Goal: Information Seeking & Learning: Check status

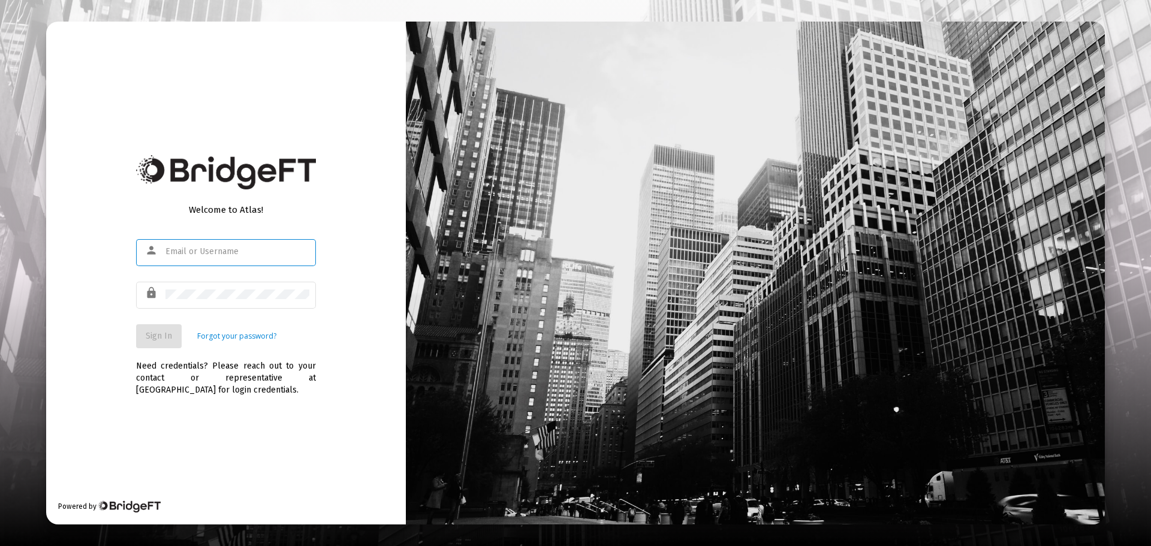
type input "[PERSON_NAME][EMAIL_ADDRESS][DOMAIN_NAME]"
click at [157, 336] on span "Sign In" at bounding box center [159, 336] width 26 height 10
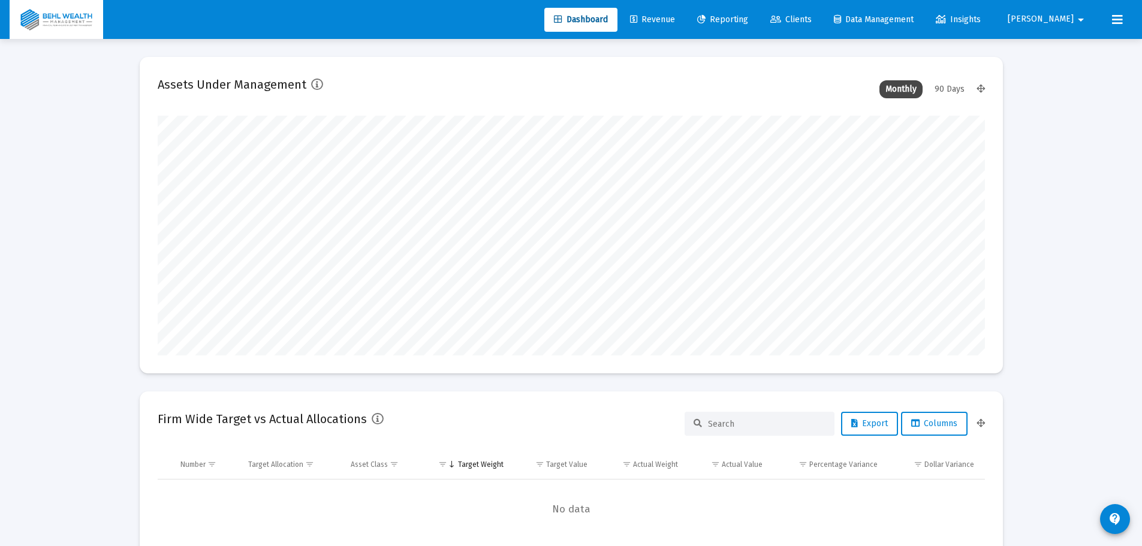
scroll to position [240, 827]
type input "[DATE]"
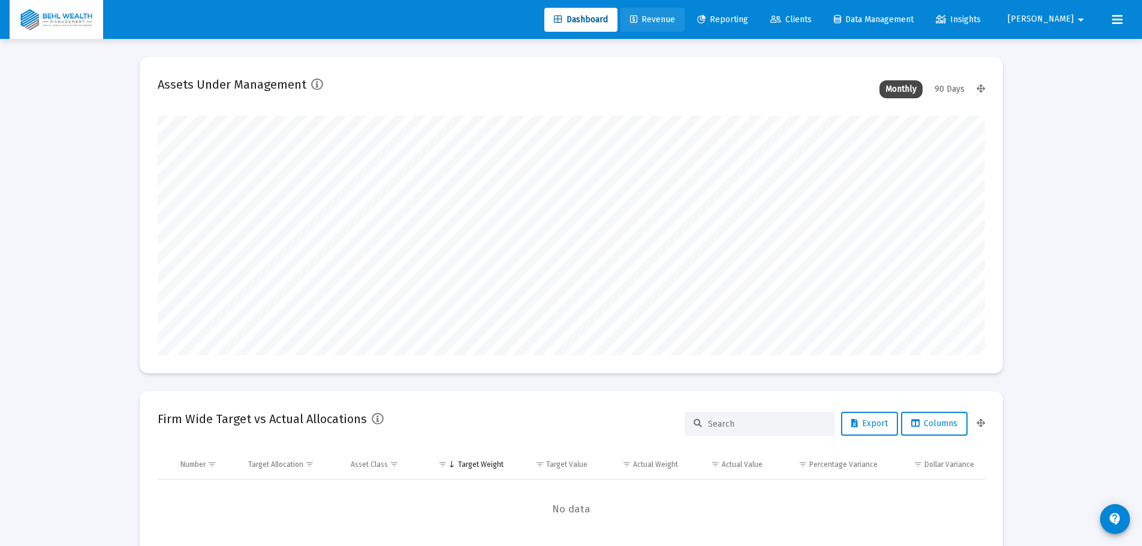
click at [669, 22] on span "Revenue" at bounding box center [652, 19] width 45 height 10
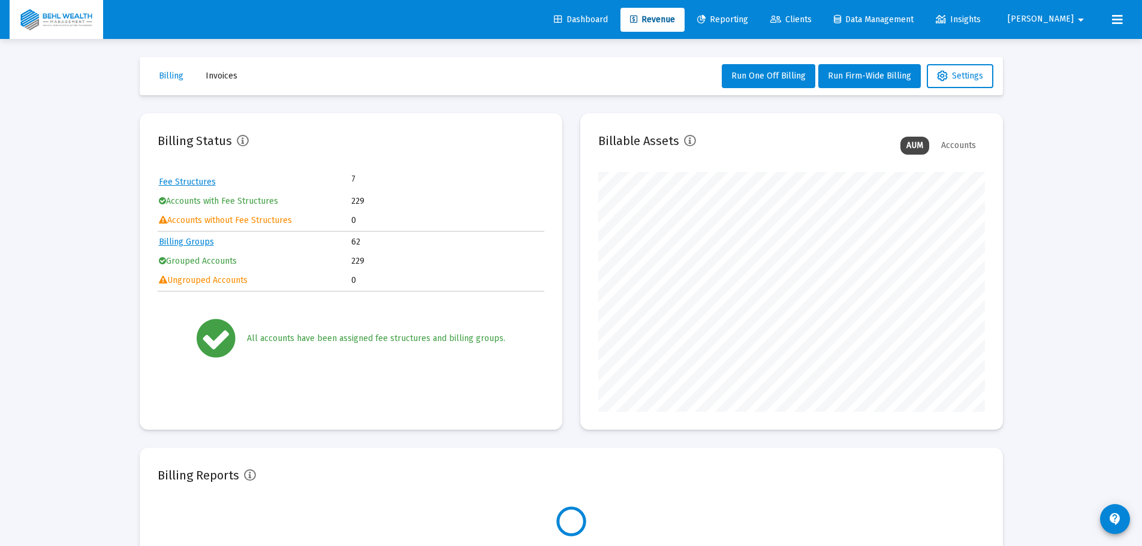
scroll to position [240, 387]
click at [735, 13] on link "Reporting" at bounding box center [722, 20] width 70 height 24
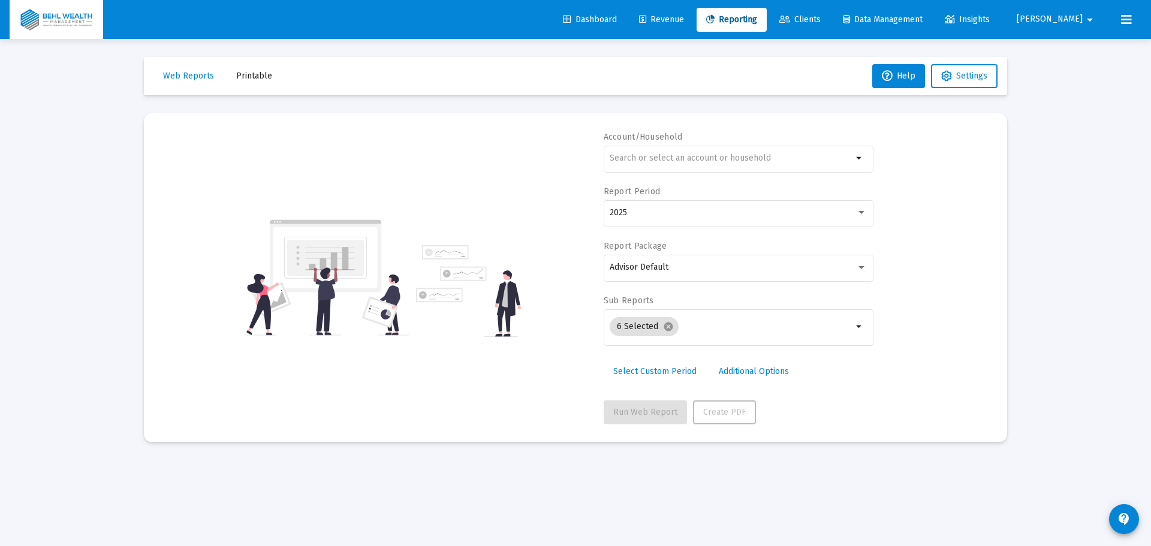
click at [684, 21] on span "Revenue" at bounding box center [661, 19] width 45 height 10
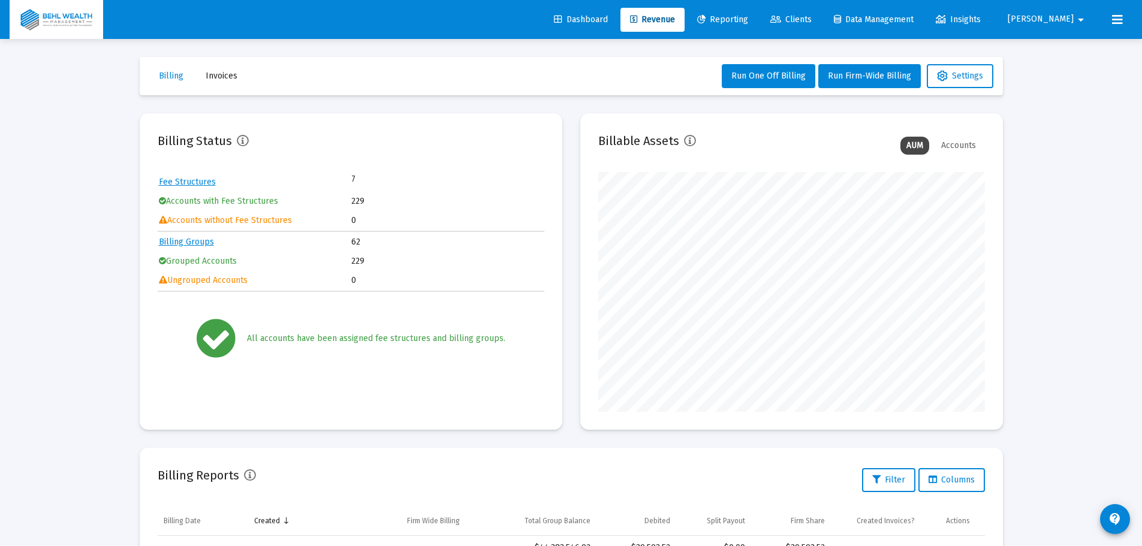
click at [748, 14] on span "Reporting" at bounding box center [722, 19] width 51 height 10
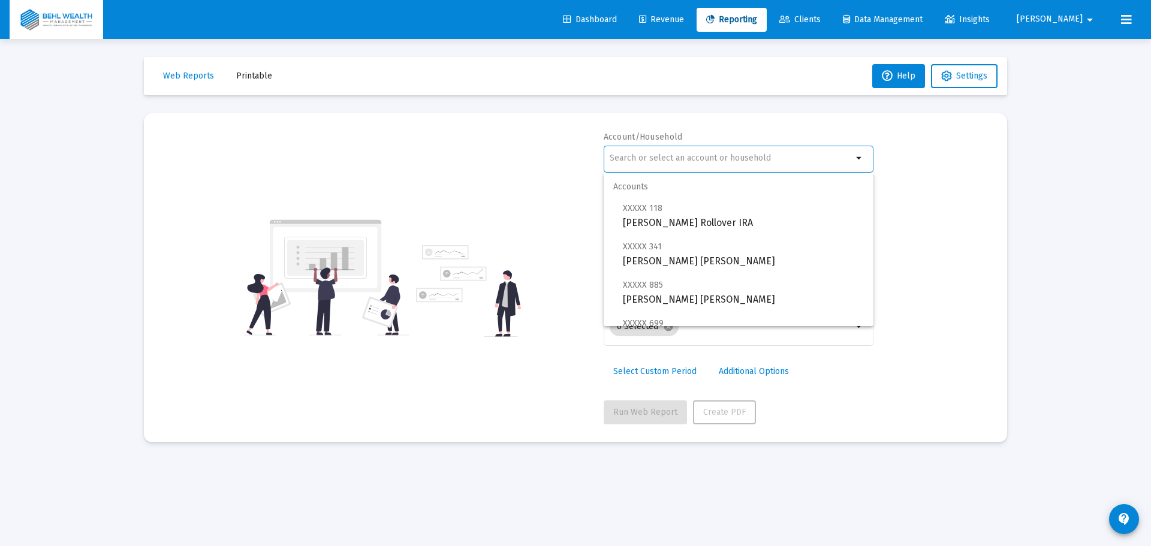
click at [651, 156] on input "text" at bounding box center [730, 158] width 243 height 10
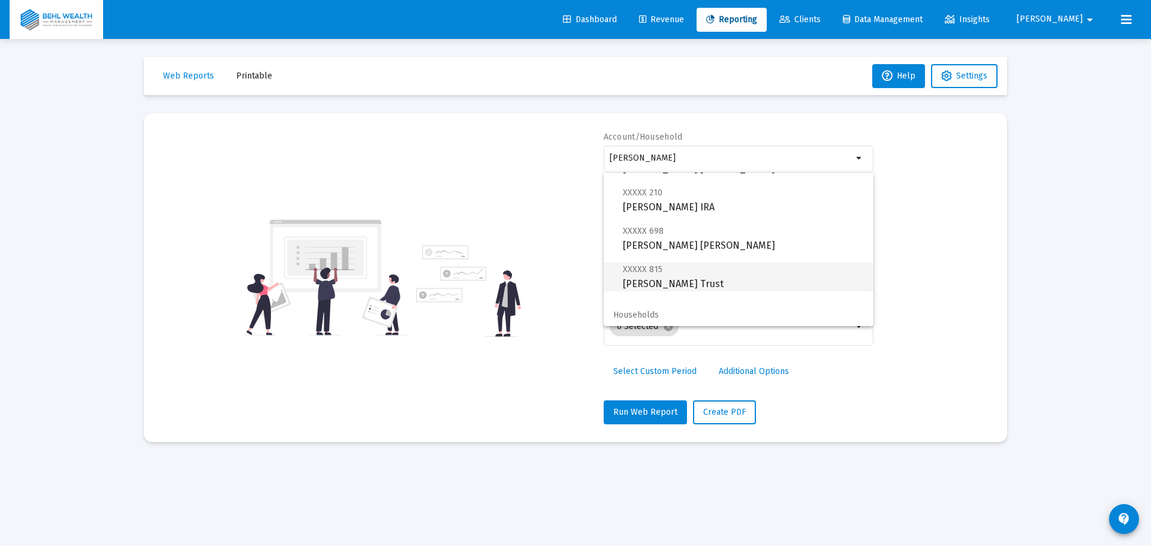
scroll to position [134, 0]
click at [795, 153] on div "wolfgram" at bounding box center [730, 157] width 243 height 29
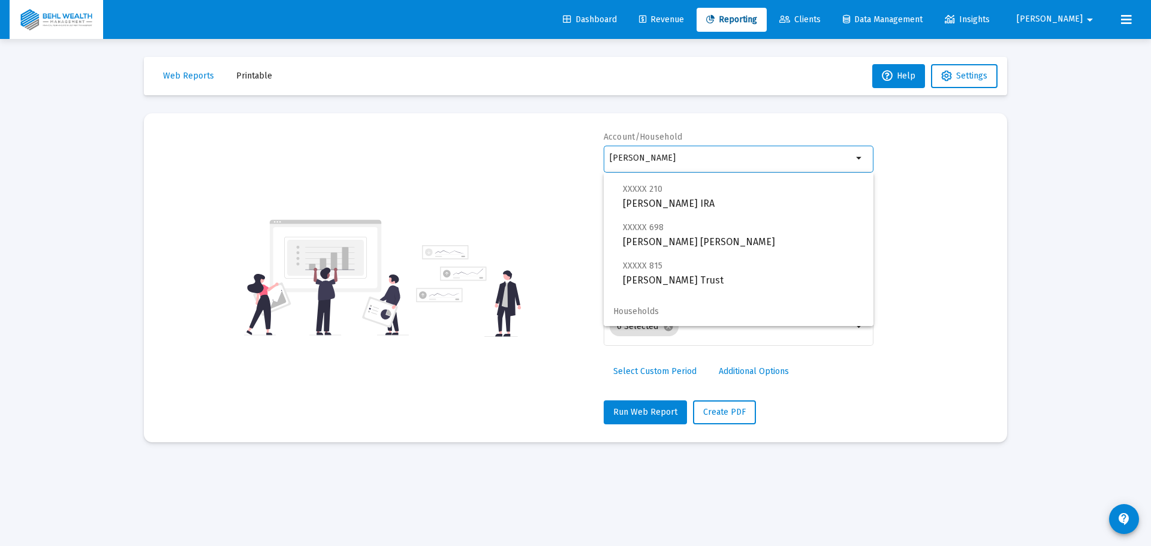
click at [754, 163] on div "wolfgram" at bounding box center [730, 157] width 243 height 29
type input "w"
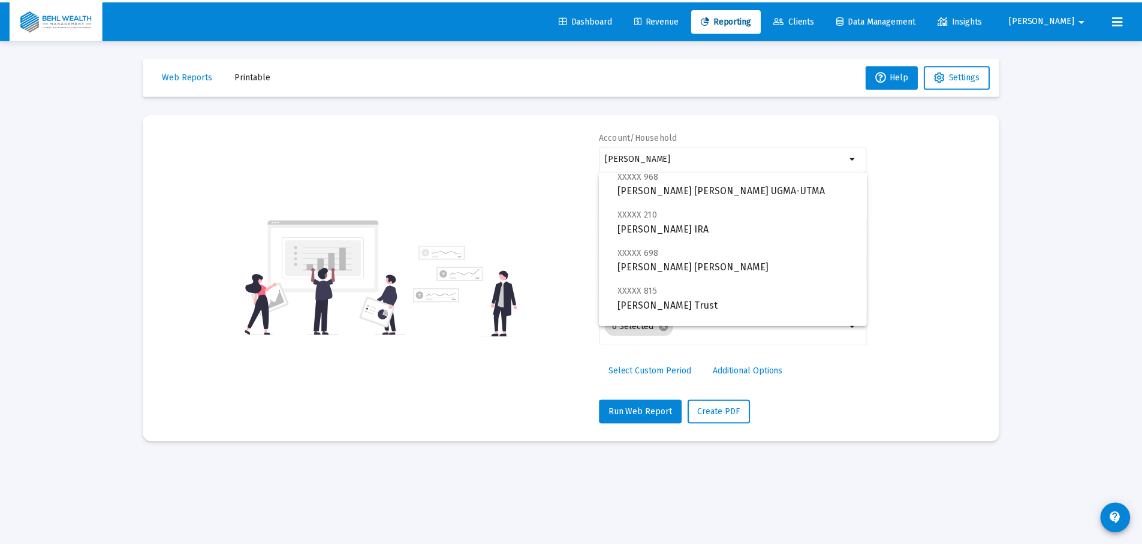
scroll to position [163, 0]
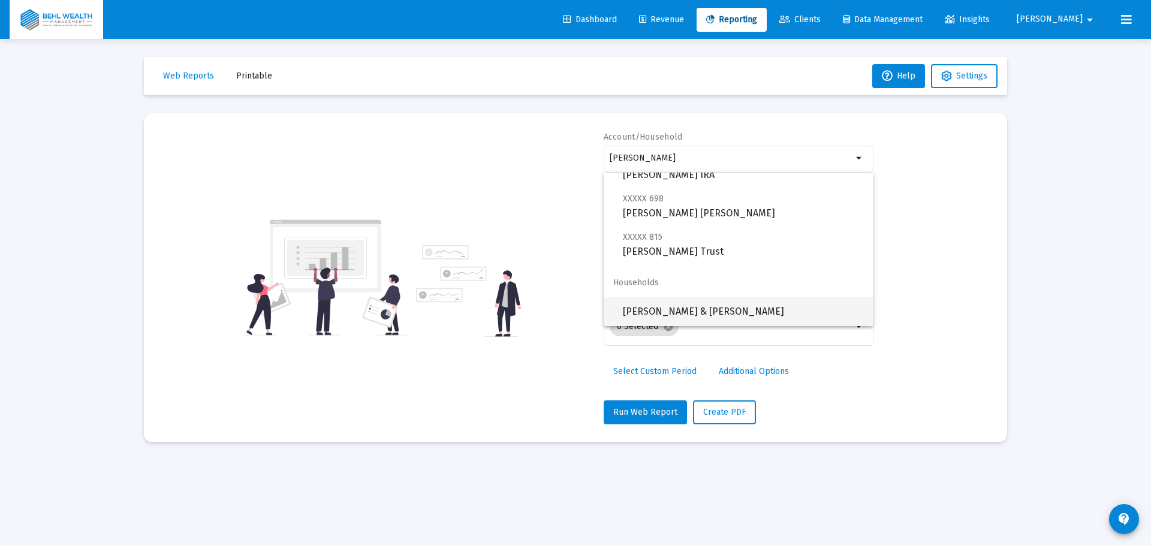
click at [680, 316] on span "[PERSON_NAME] & [PERSON_NAME]" at bounding box center [743, 311] width 241 height 29
type input "[PERSON_NAME] & [PERSON_NAME]"
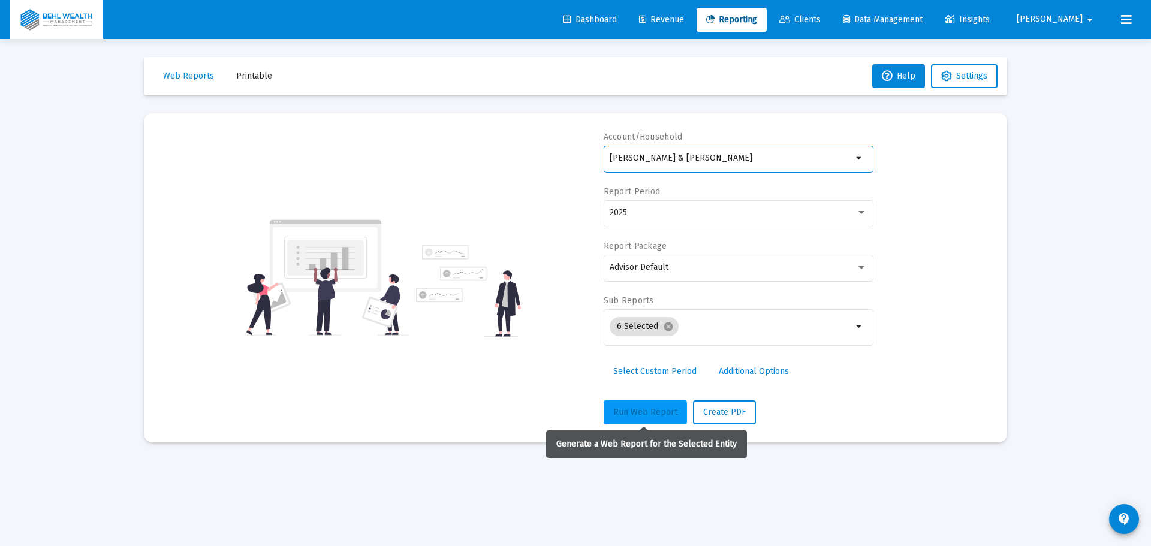
click at [638, 407] on span "Run Web Report" at bounding box center [645, 412] width 64 height 10
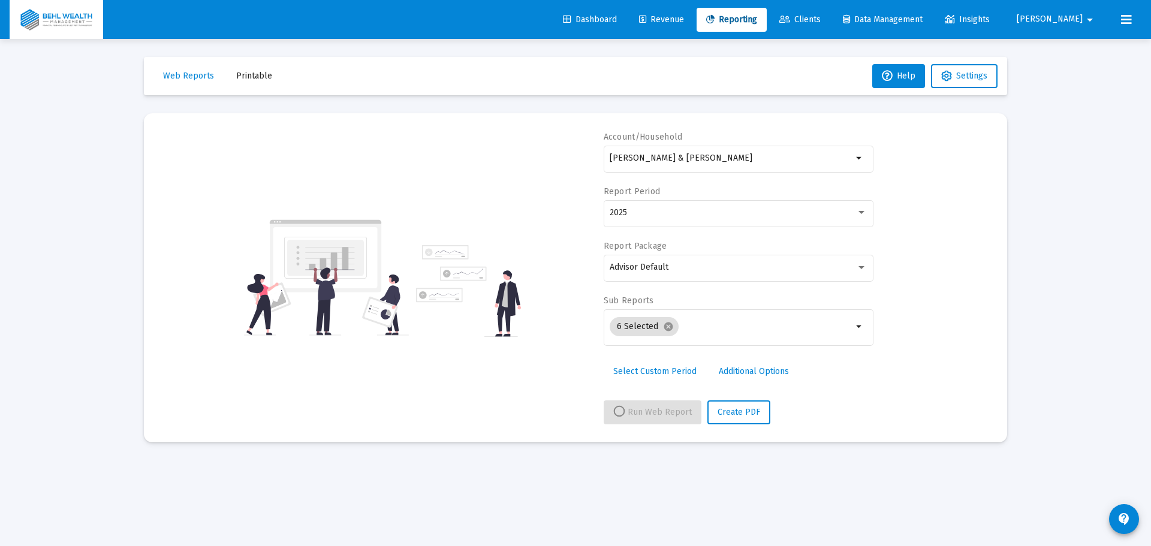
select select "View all"
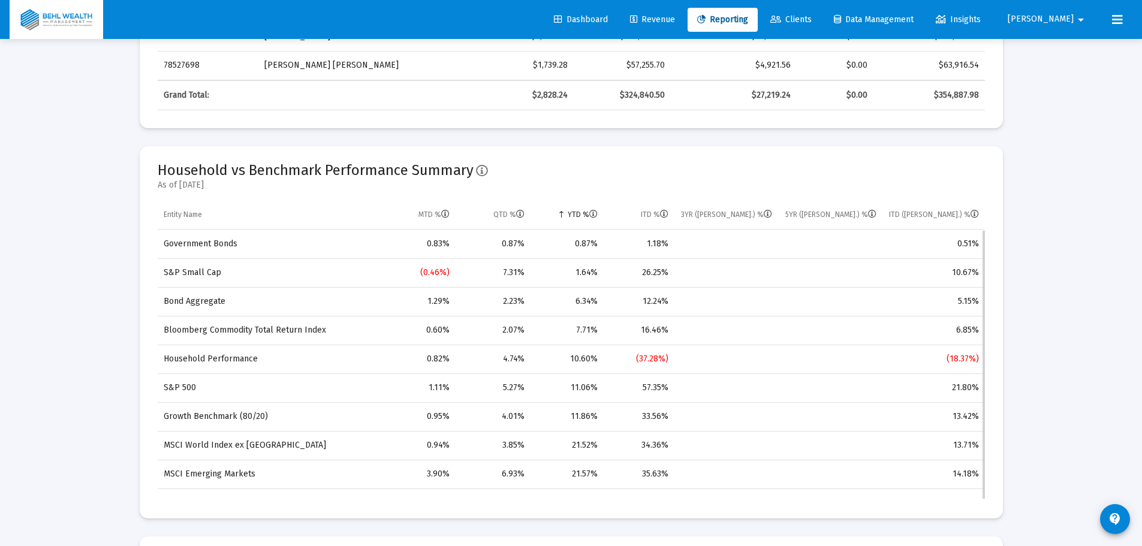
scroll to position [1, 0]
drag, startPoint x: 695, startPoint y: 364, endPoint x: 606, endPoint y: 352, distance: 90.1
drag, startPoint x: 630, startPoint y: 357, endPoint x: 685, endPoint y: 352, distance: 55.3
click at [681, 352] on tr "Household Performance 0.82% 4.74% 10.60% (37.28%) (18.37%)" at bounding box center [571, 358] width 827 height 29
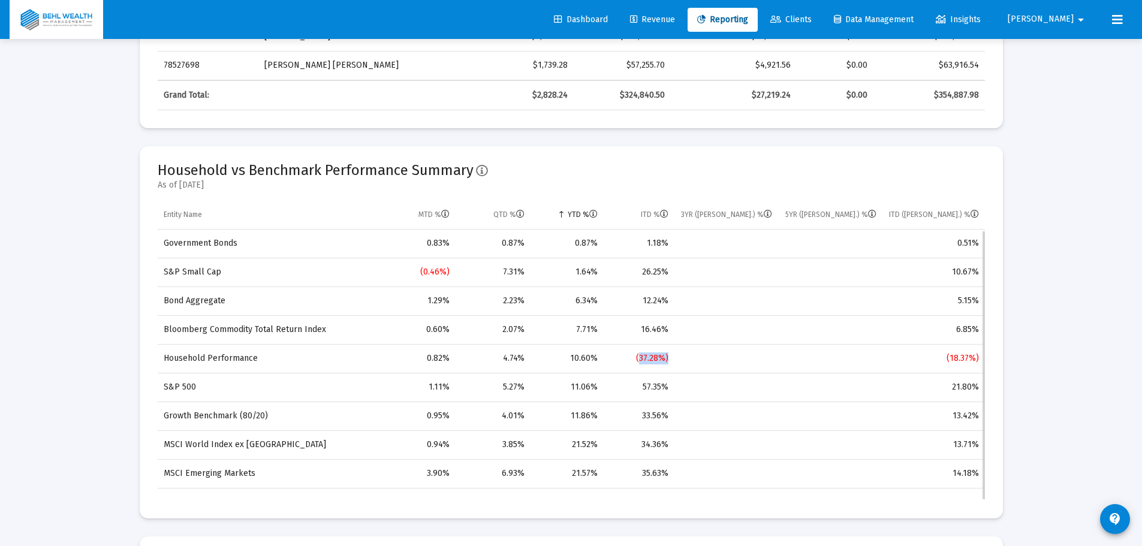
click at [685, 352] on td "Data grid" at bounding box center [726, 358] width 104 height 29
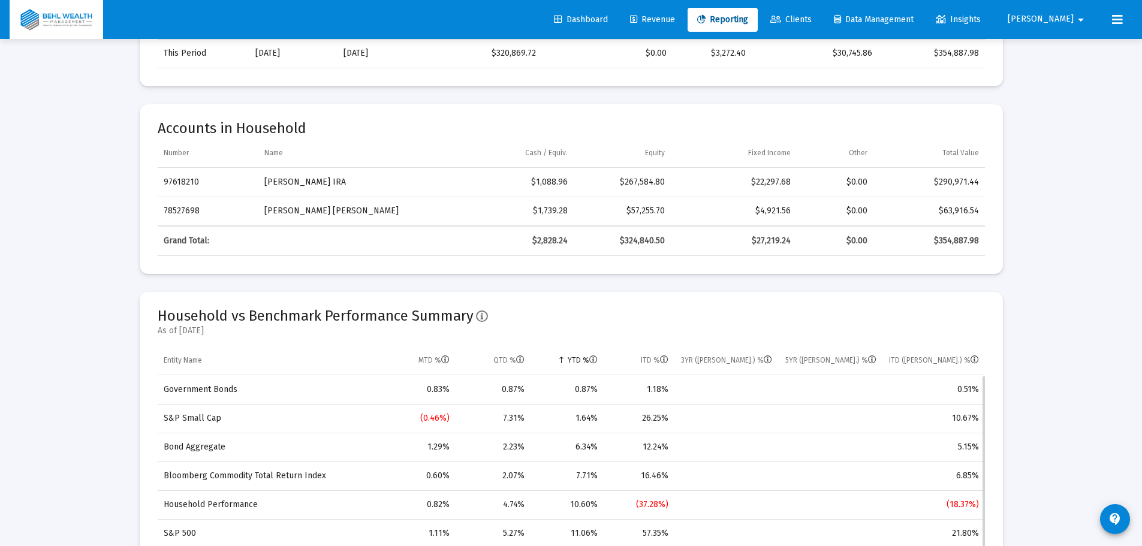
scroll to position [419, 0]
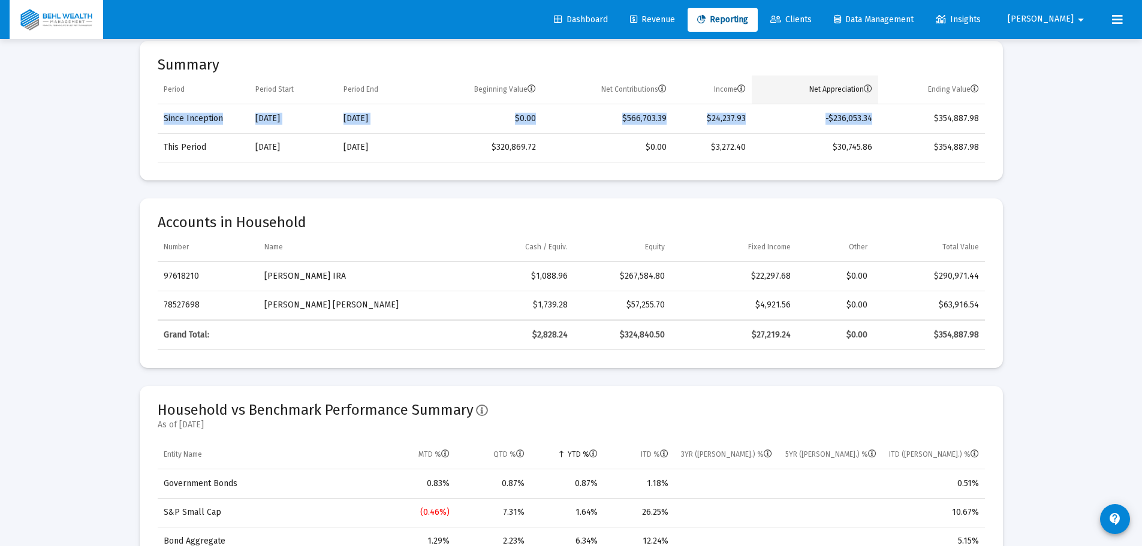
drag, startPoint x: 885, startPoint y: 115, endPoint x: 820, endPoint y: 103, distance: 65.8
click at [818, 88] on div "Period Period Start Period End Beginning Value Net Contributions Income Net App…" at bounding box center [571, 119] width 827 height 87
click at [877, 176] on mat-card "Summary Period Period Start Period End Beginning Value Net Contributions Income…" at bounding box center [571, 111] width 863 height 140
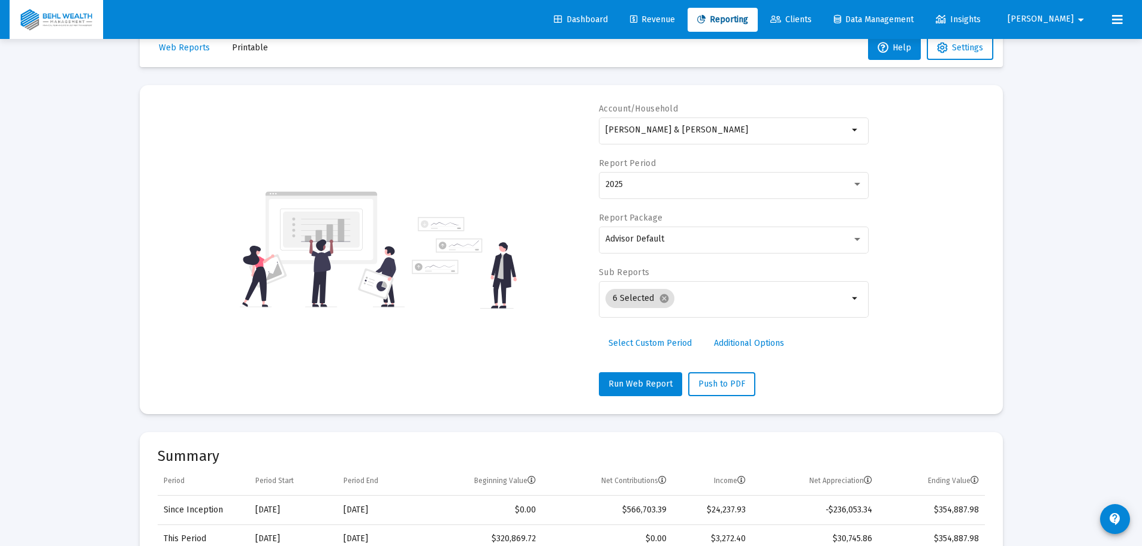
scroll to position [0, 0]
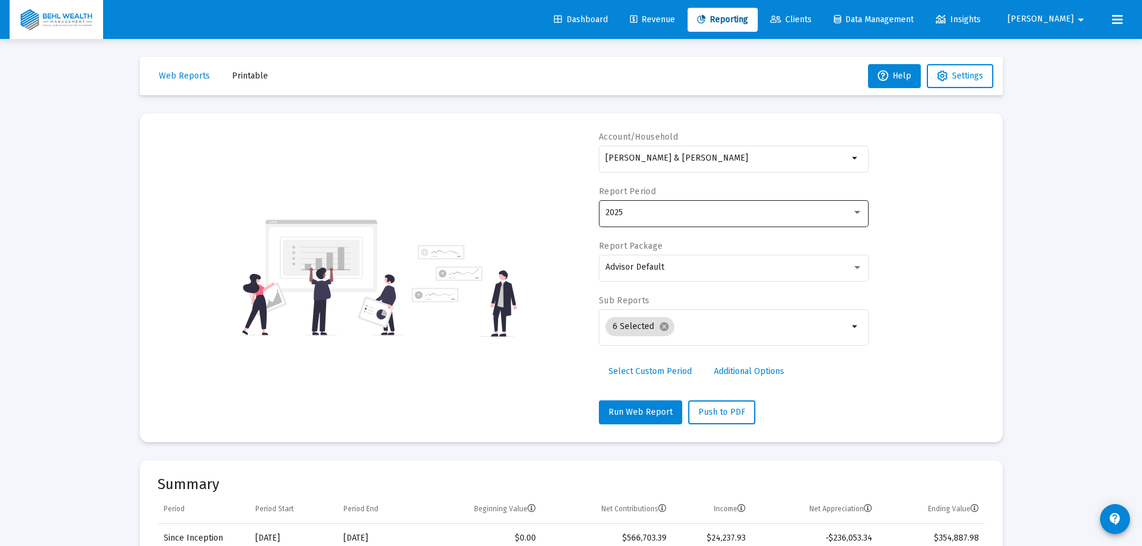
click at [728, 212] on div "2025" at bounding box center [728, 213] width 246 height 10
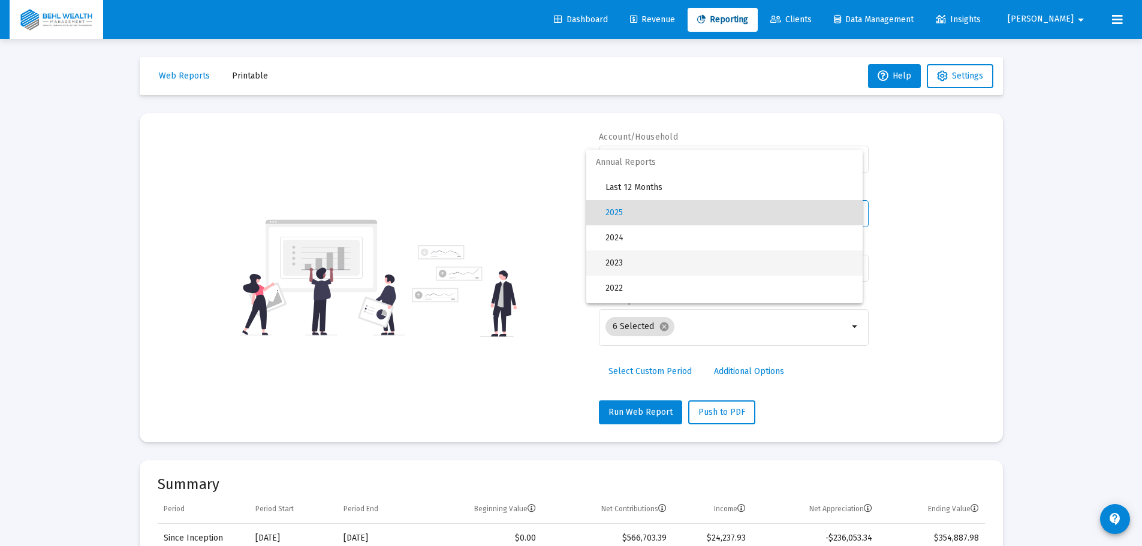
click at [734, 269] on span "2023" at bounding box center [728, 262] width 247 height 25
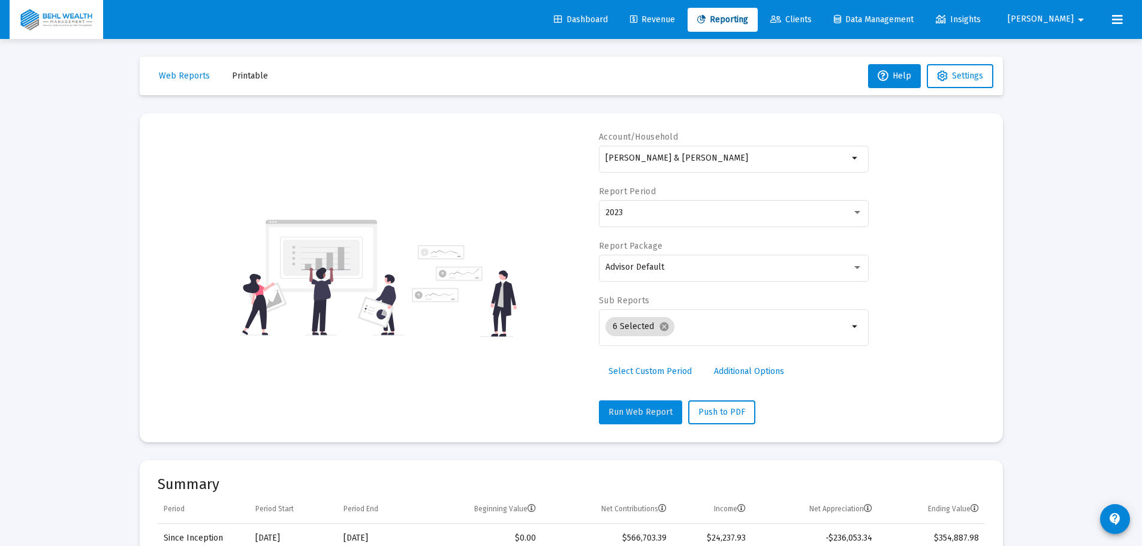
click at [644, 413] on span "Run Web Report" at bounding box center [640, 412] width 64 height 10
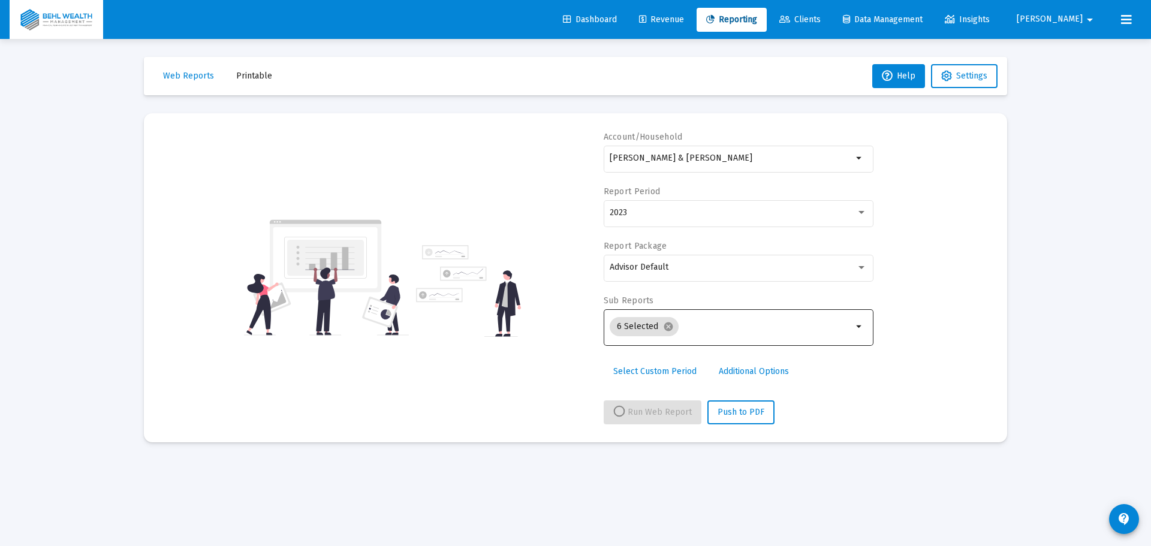
select select "View all"
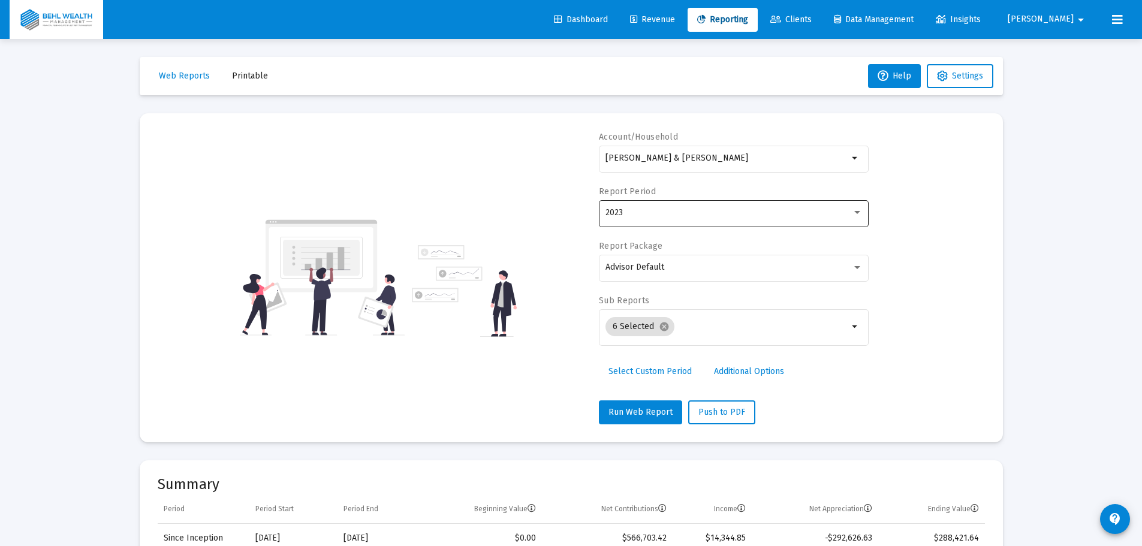
click at [747, 222] on div "2023" at bounding box center [733, 212] width 257 height 29
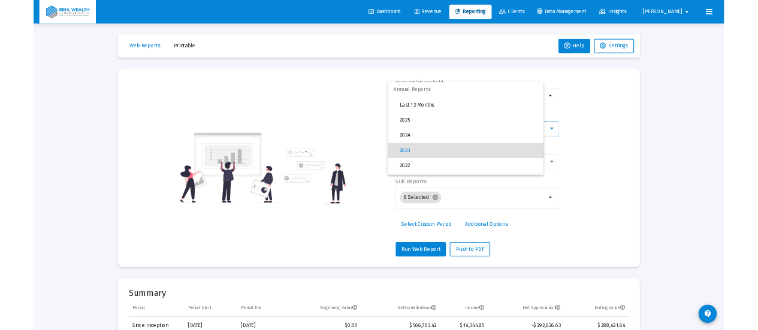
scroll to position [37, 0]
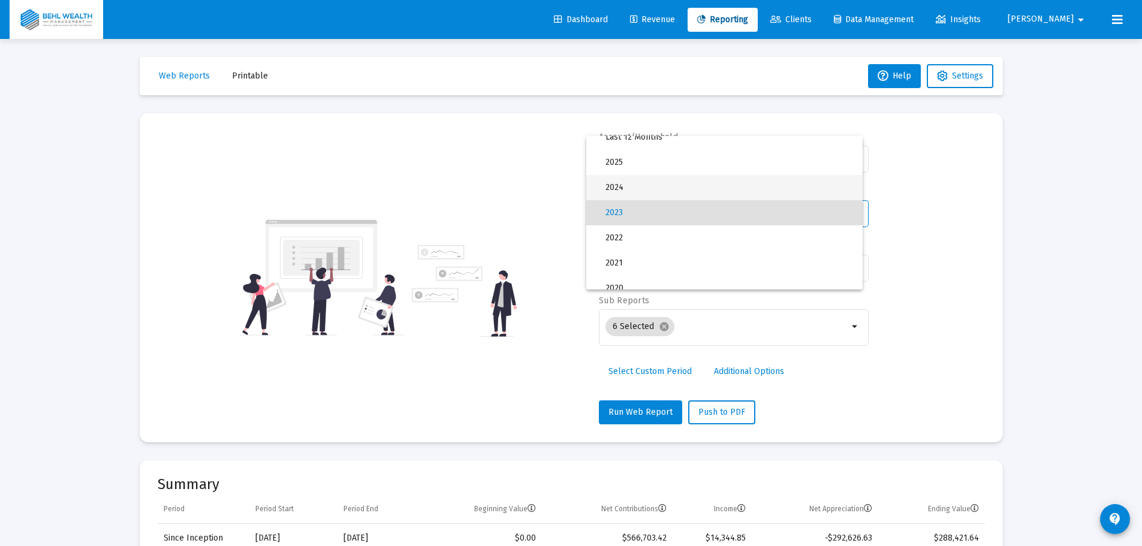
click at [675, 191] on span "2024" at bounding box center [728, 187] width 247 height 25
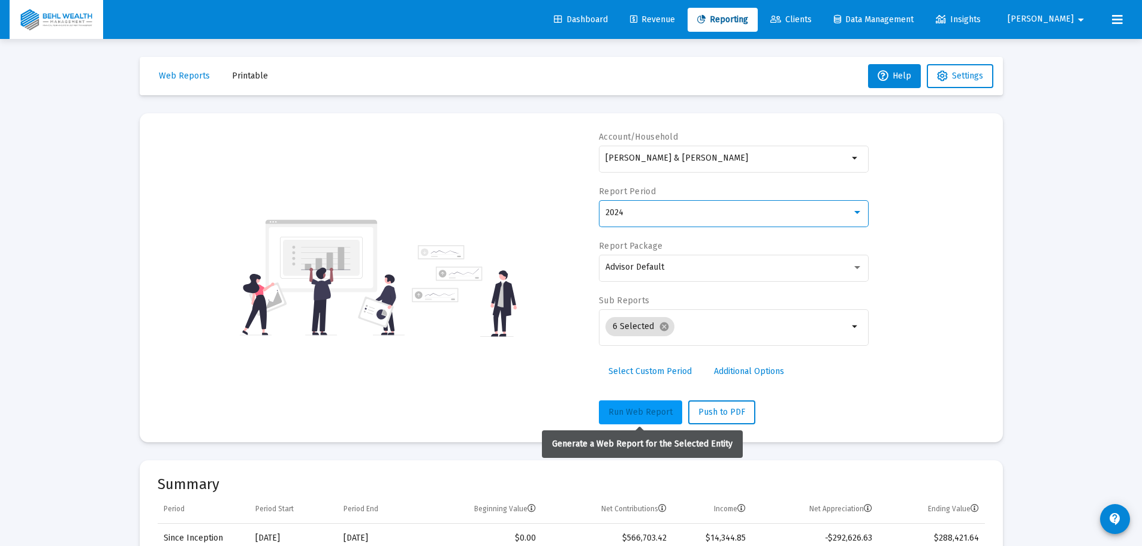
click at [654, 407] on span "Run Web Report" at bounding box center [640, 412] width 64 height 10
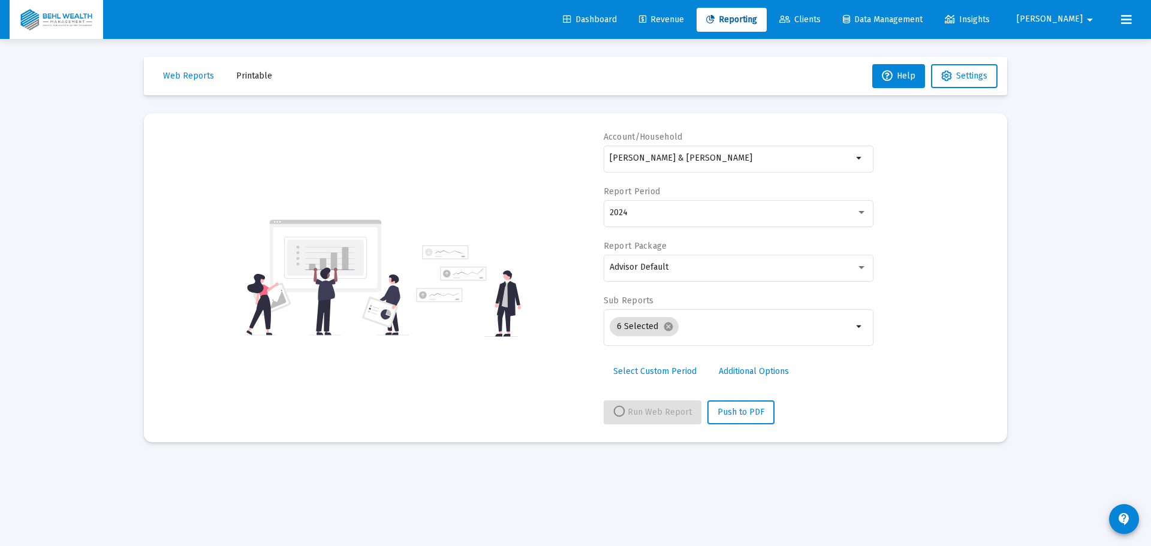
select select "View 1 year"
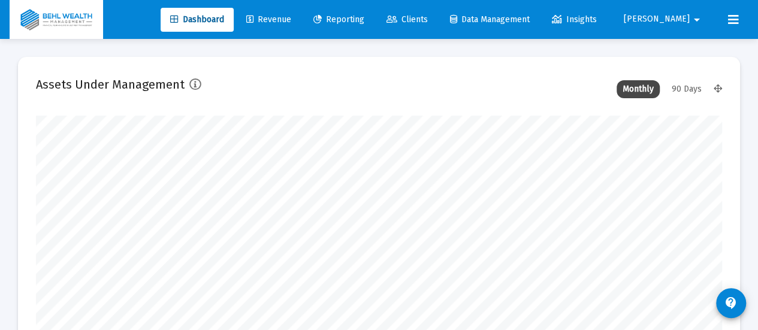
type input "[DATE]"
type input "[PERSON_NAME][EMAIL_ADDRESS][DOMAIN_NAME]"
click at [291, 20] on span "Revenue" at bounding box center [268, 19] width 45 height 10
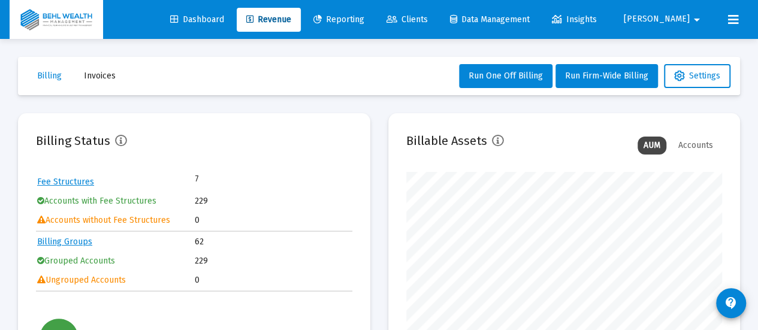
click at [364, 19] on span "Reporting" at bounding box center [338, 19] width 51 height 10
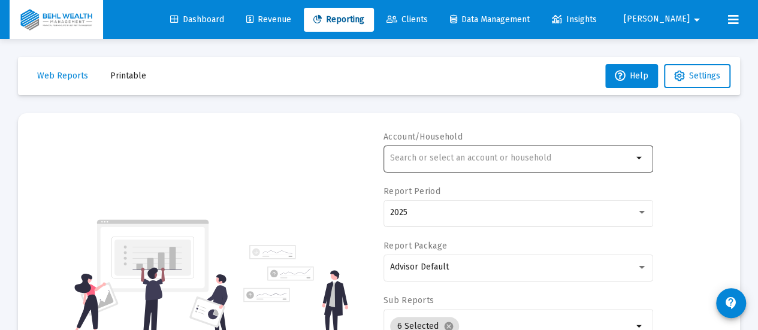
click at [479, 152] on div at bounding box center [511, 157] width 243 height 29
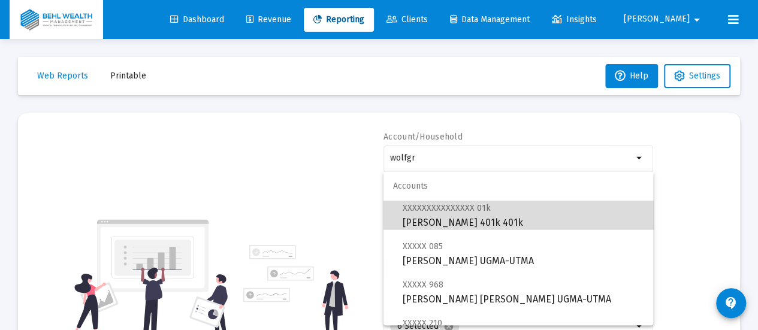
click at [534, 212] on span "XXXXXXXXXXXXXXX 01k [PERSON_NAME] 401k 401k" at bounding box center [523, 215] width 241 height 29
type input "[PERSON_NAME] 401k 401k"
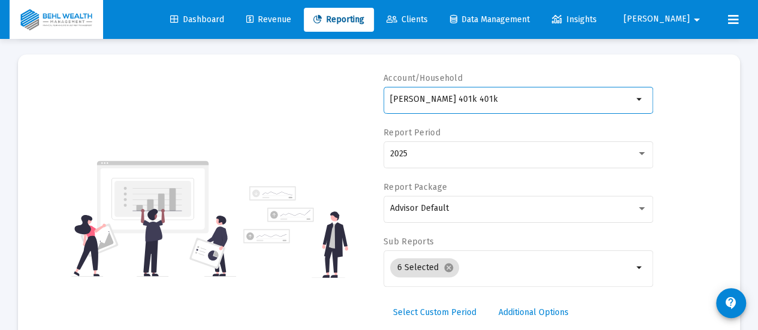
scroll to position [128, 0]
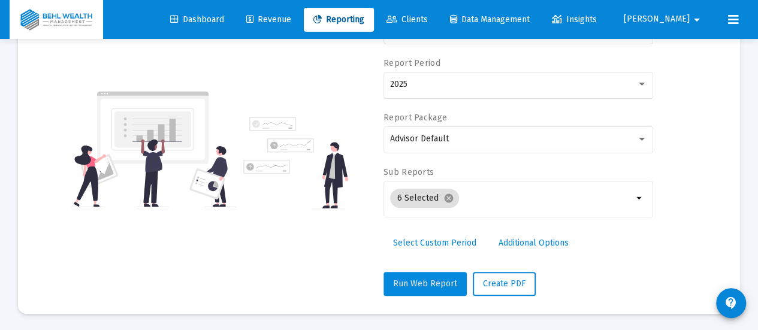
click at [430, 274] on button "Run Web Report" at bounding box center [425, 284] width 83 height 24
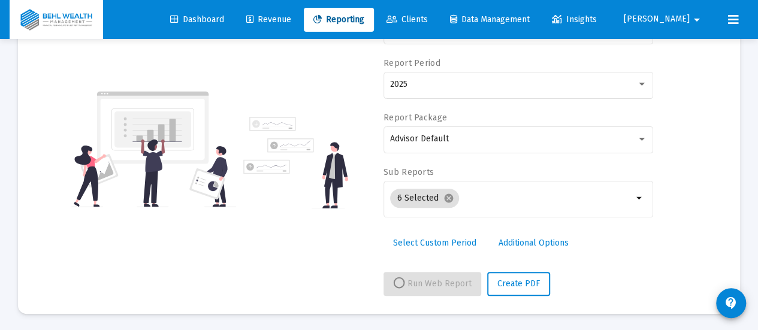
select select "View all"
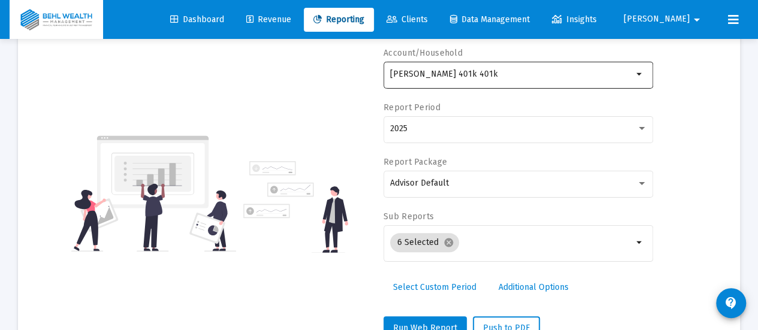
scroll to position [68, 0]
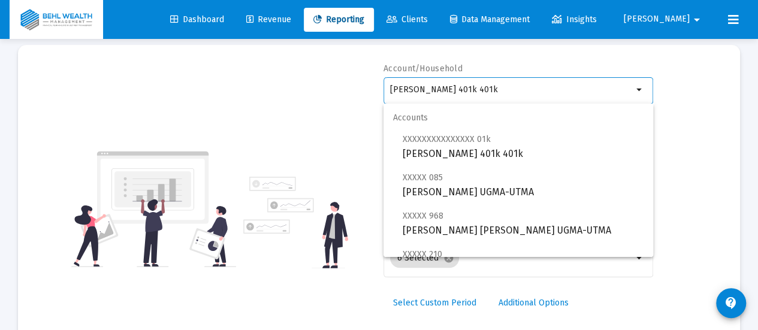
click at [473, 93] on input "[PERSON_NAME] 401k 401k" at bounding box center [511, 90] width 243 height 10
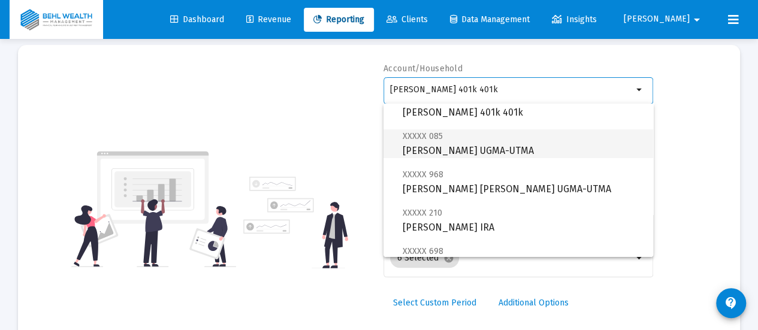
scroll to position [0, 0]
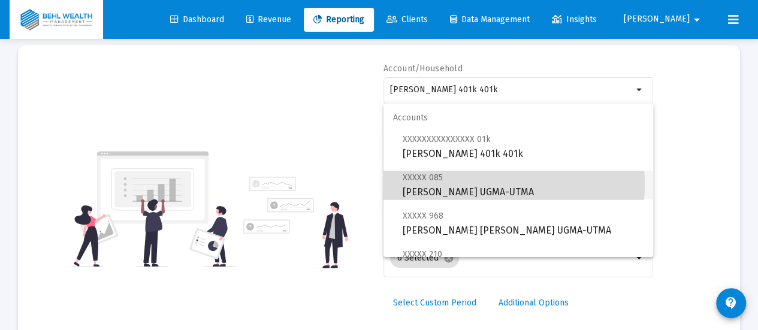
click at [484, 184] on span "XXXXX 085 [PERSON_NAME] UGMA-UTMA" at bounding box center [523, 184] width 241 height 29
type input "[PERSON_NAME] UGMA-UTMA"
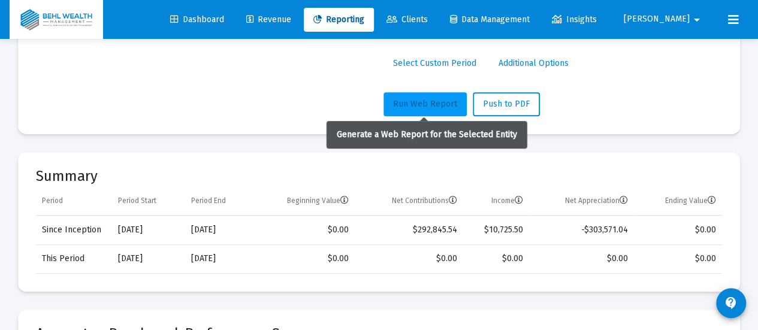
click at [412, 103] on span "Run Web Report" at bounding box center [425, 104] width 64 height 10
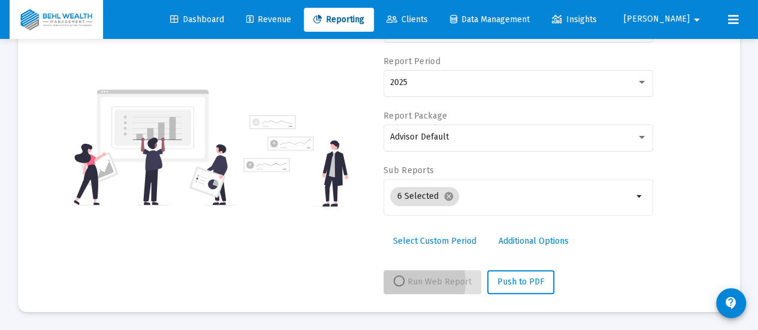
scroll to position [128, 0]
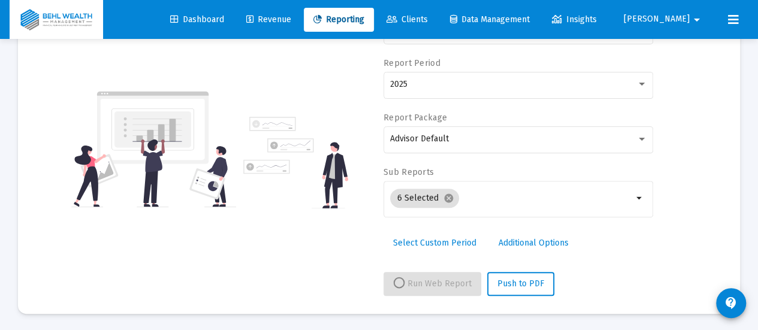
select select "View all"
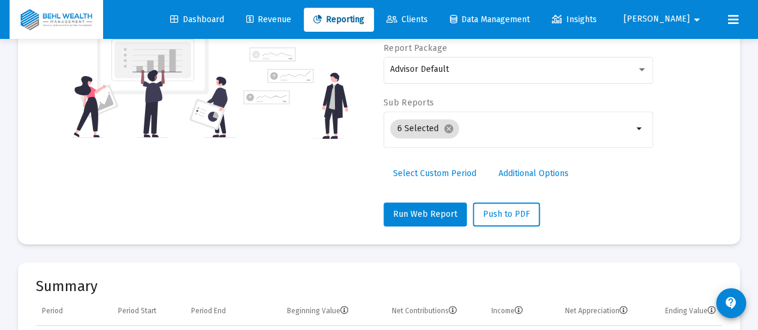
scroll to position [0, 0]
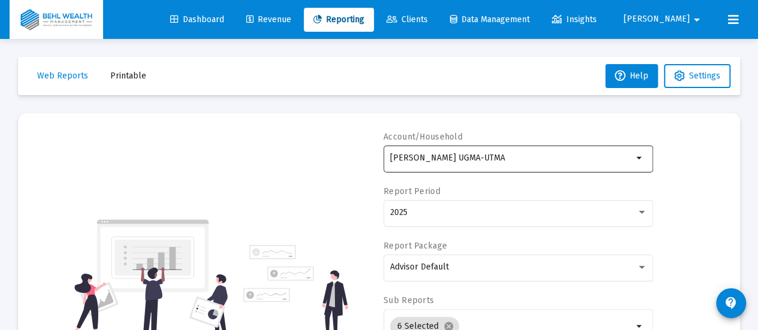
click at [496, 158] on input "[PERSON_NAME] UGMA-UTMA" at bounding box center [511, 158] width 243 height 10
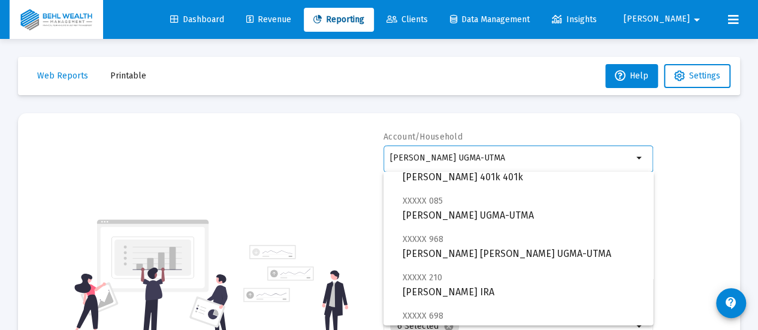
scroll to position [60, 0]
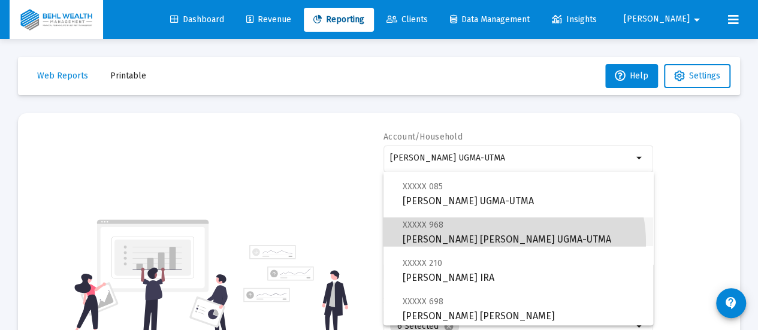
click at [506, 243] on span "XXXXX 968 [PERSON_NAME] [PERSON_NAME] UGMA-UTMA" at bounding box center [523, 232] width 241 height 29
type input "[PERSON_NAME] [PERSON_NAME] UGMA-UTMA"
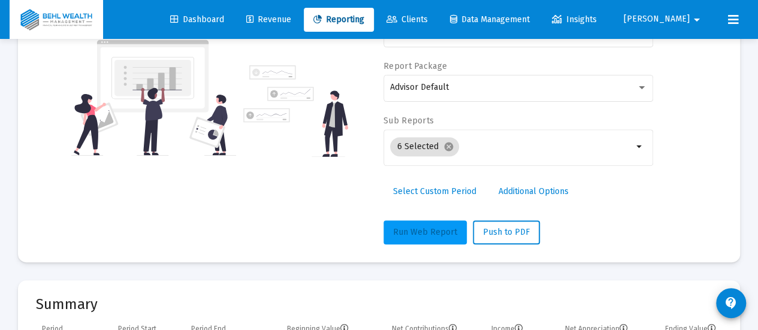
click at [417, 235] on span "Run Web Report" at bounding box center [425, 232] width 64 height 10
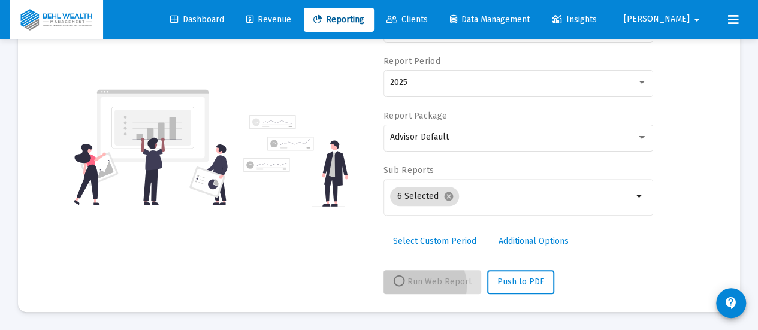
scroll to position [128, 0]
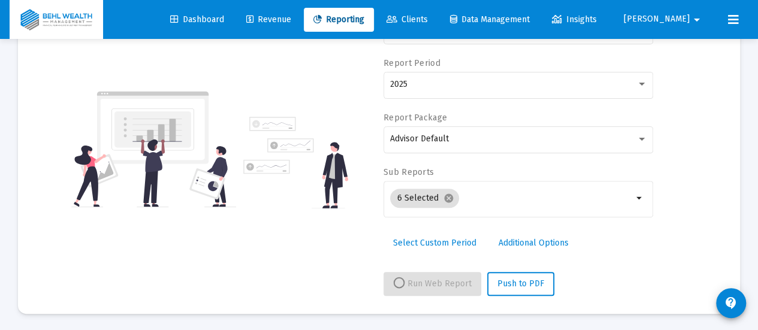
select select "View all"
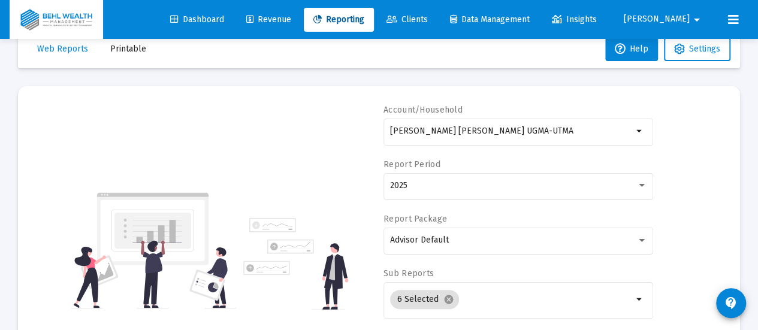
scroll to position [0, 0]
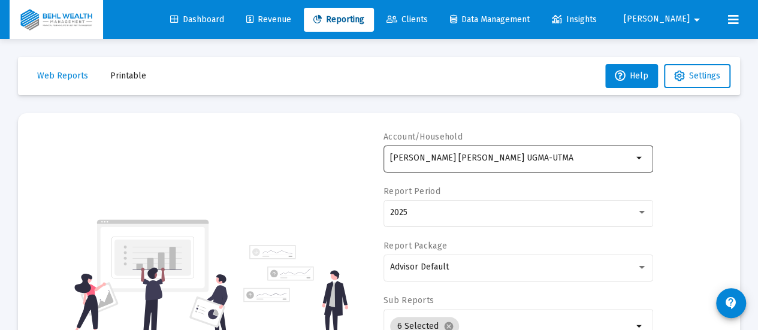
click at [470, 156] on input "[PERSON_NAME] [PERSON_NAME] UGMA-UTMA" at bounding box center [511, 158] width 243 height 10
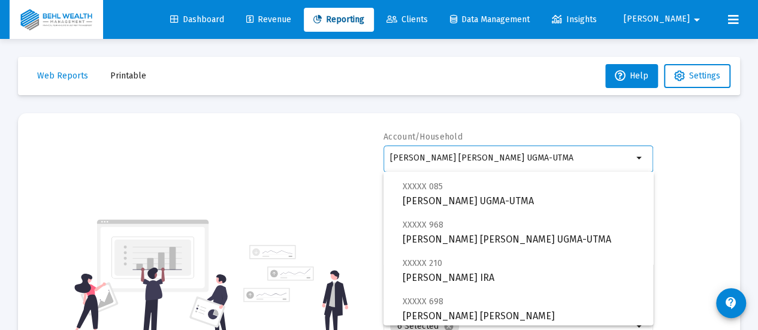
scroll to position [120, 0]
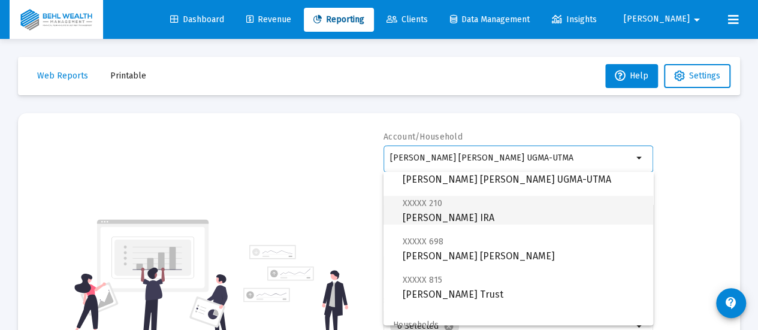
click at [476, 206] on span "XXXXX 210 [PERSON_NAME] IRA" at bounding box center [523, 210] width 241 height 29
type input "[PERSON_NAME] IRA"
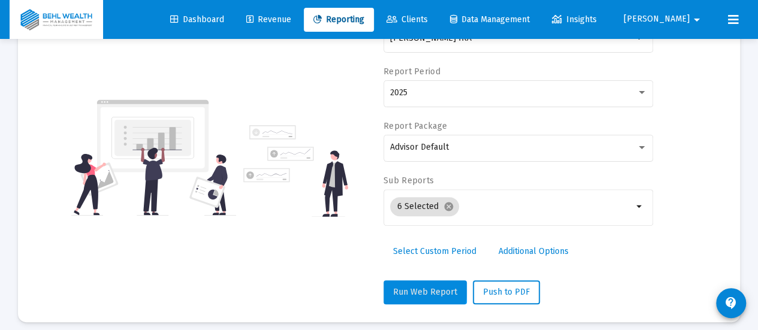
click at [424, 289] on span "Run Web Report" at bounding box center [425, 292] width 64 height 10
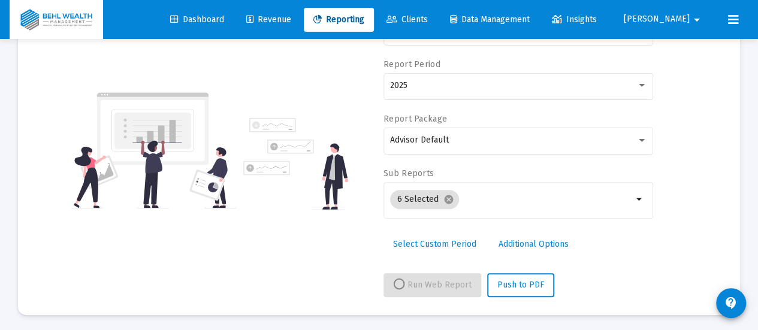
scroll to position [128, 0]
select select "View all"
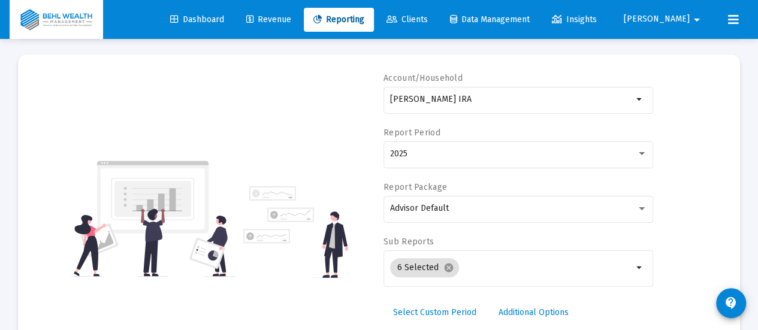
scroll to position [8, 0]
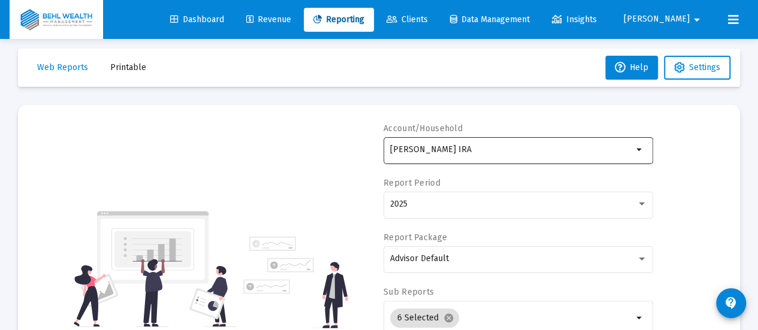
click at [492, 158] on div "[PERSON_NAME] IRA" at bounding box center [511, 149] width 243 height 29
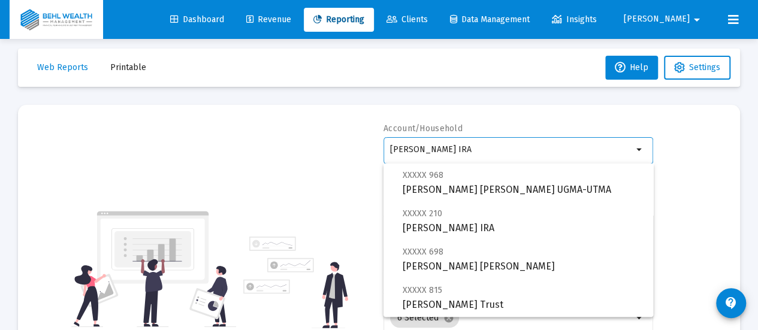
scroll to position [120, 0]
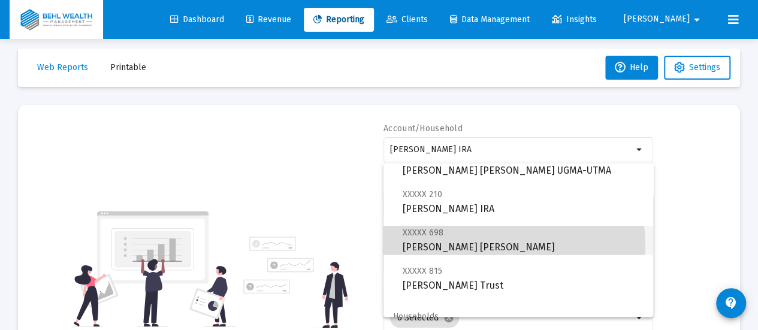
click at [482, 246] on span "XXXXX 698 [PERSON_NAME] [PERSON_NAME]" at bounding box center [523, 239] width 241 height 29
type input "[PERSON_NAME] [PERSON_NAME]"
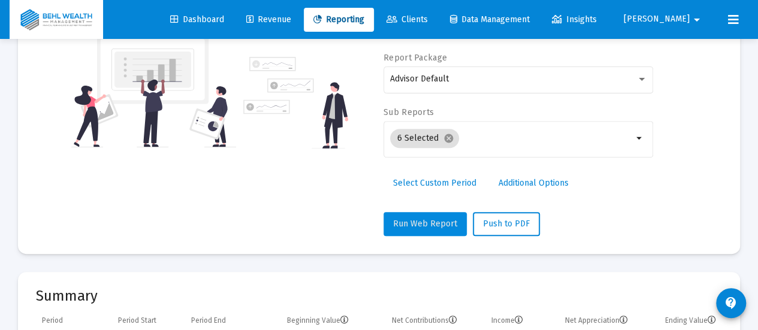
click at [429, 224] on span "Run Web Report" at bounding box center [425, 224] width 64 height 10
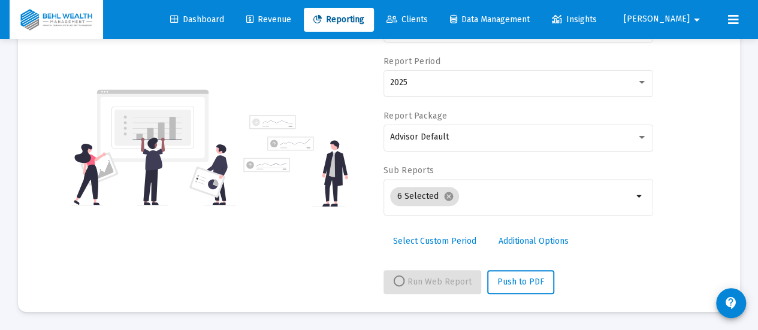
scroll to position [128, 0]
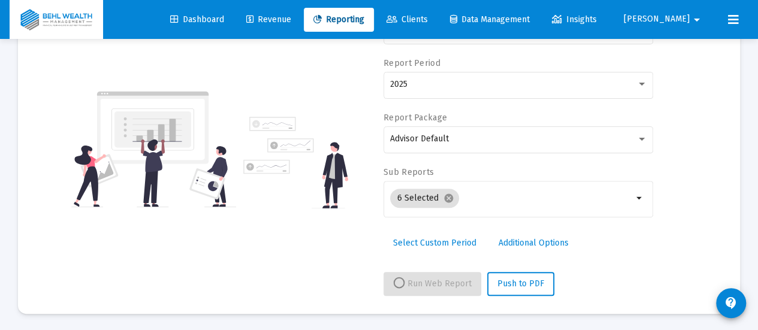
select select "View all"
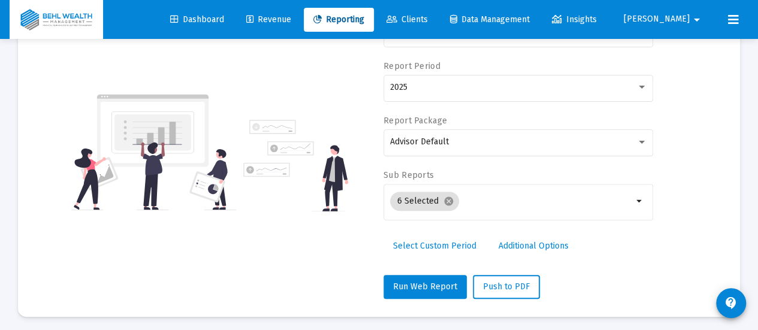
scroll to position [0, 0]
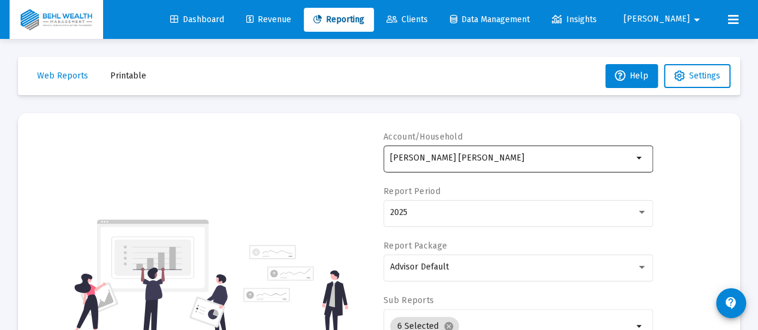
click at [476, 156] on input "[PERSON_NAME] [PERSON_NAME]" at bounding box center [511, 158] width 243 height 10
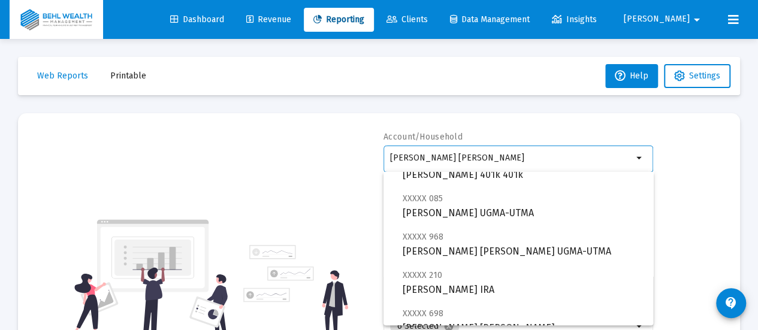
scroll to position [163, 0]
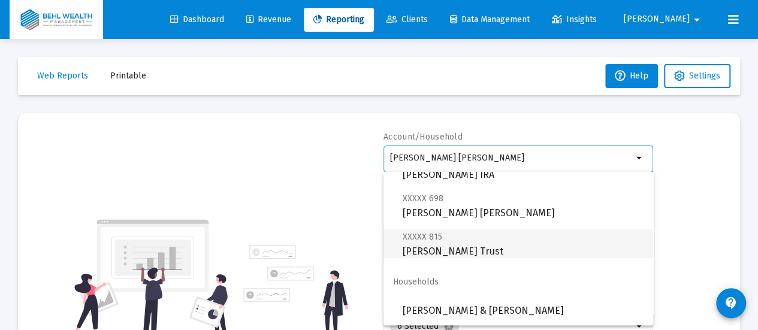
click at [504, 252] on span "XXXXX 815 [PERSON_NAME] Trust" at bounding box center [523, 244] width 241 height 29
type input "[PERSON_NAME] Trust"
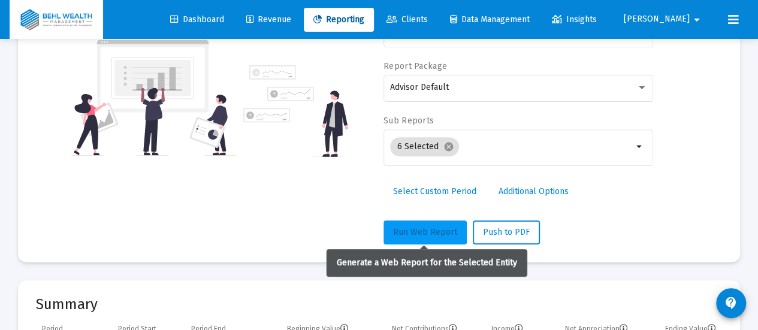
click at [412, 239] on button "Run Web Report" at bounding box center [425, 233] width 83 height 24
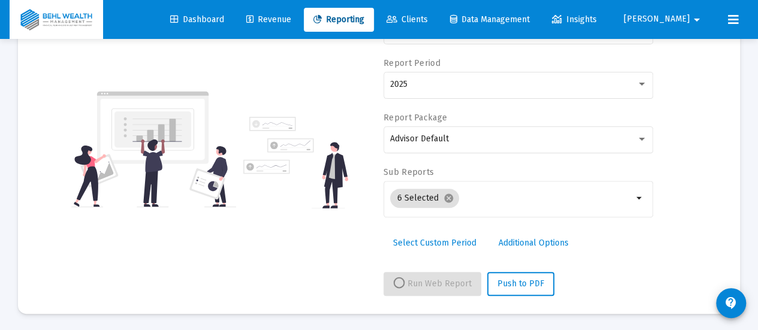
select select "View all"
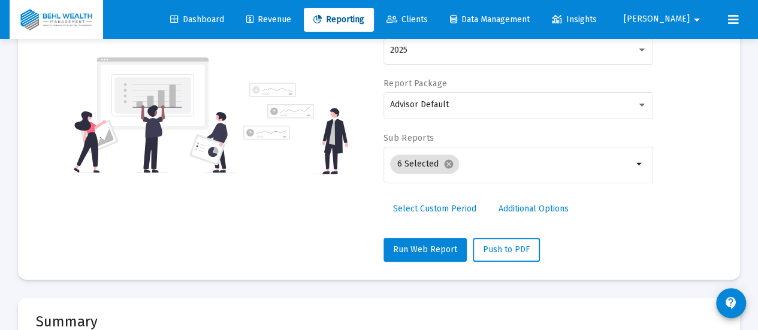
scroll to position [0, 0]
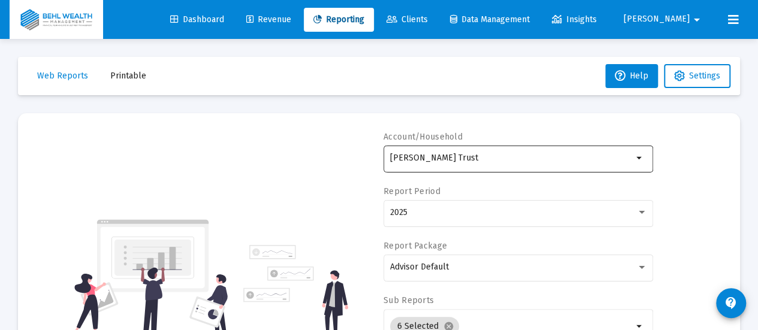
click at [499, 155] on input "[PERSON_NAME] Trust" at bounding box center [511, 158] width 243 height 10
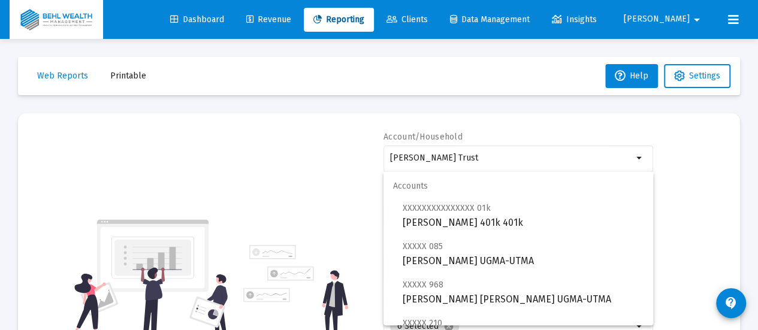
click at [500, 231] on mat-optgroup "Accounts XXXXXXXXXXXXXXX 01k [PERSON_NAME] 401k 401k XXXXX 085 [PERSON_NAME] UG…" at bounding box center [519, 296] width 270 height 249
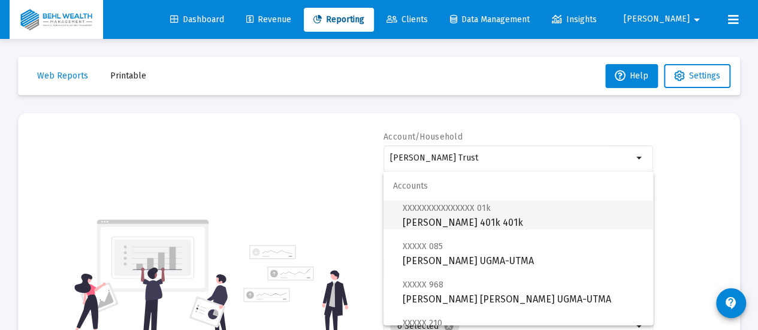
click at [501, 220] on span "XXXXXXXXXXXXXXX 01k [PERSON_NAME] 401k 401k" at bounding box center [523, 215] width 241 height 29
type input "[PERSON_NAME] 401k 401k"
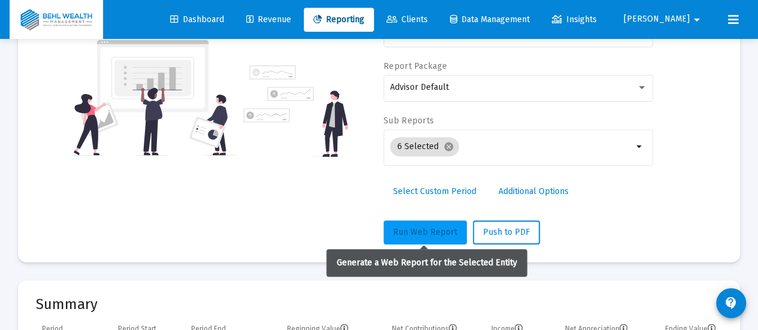
click at [438, 221] on button "Run Web Report" at bounding box center [425, 233] width 83 height 24
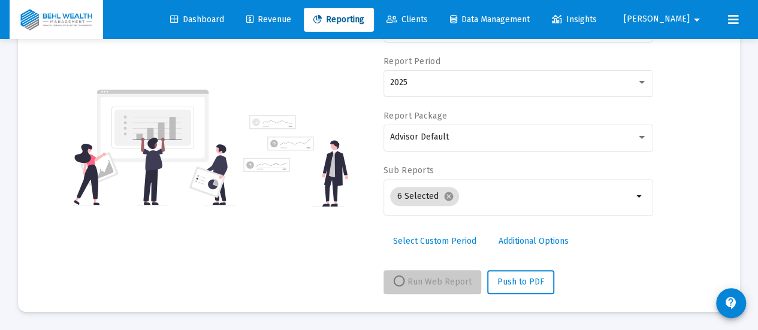
scroll to position [128, 0]
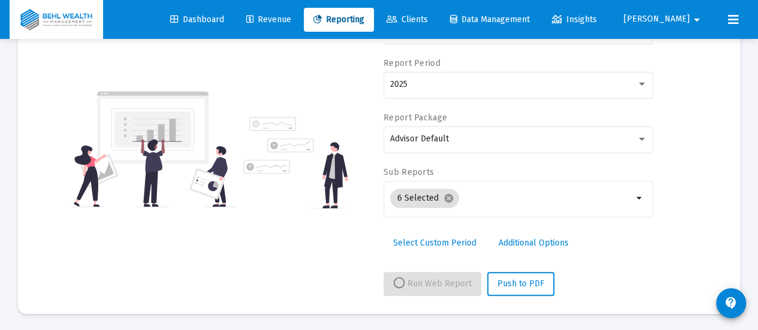
select select "View all"
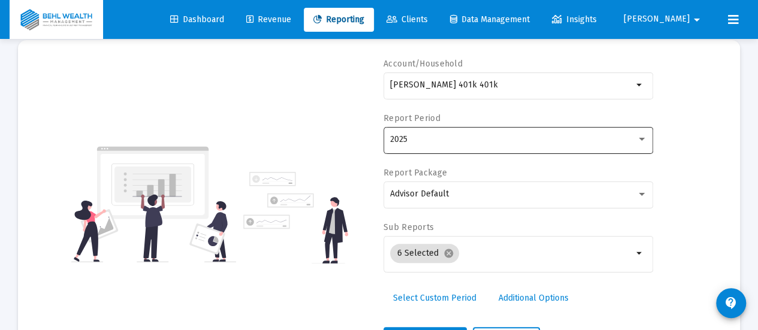
scroll to position [60, 0]
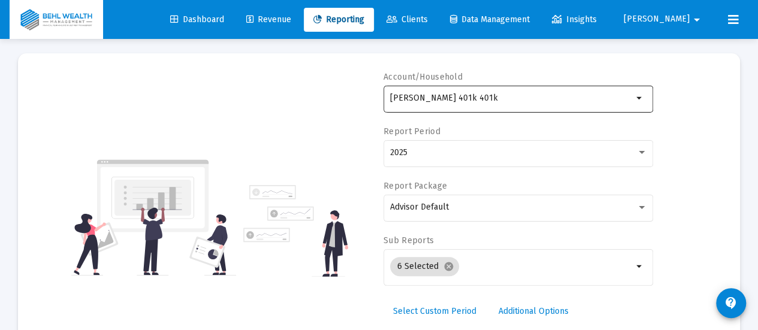
click at [548, 90] on div "[PERSON_NAME] 401k 401k" at bounding box center [511, 97] width 243 height 29
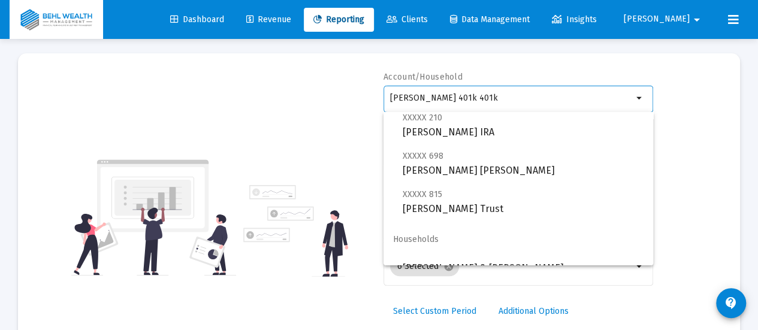
scroll to position [163, 0]
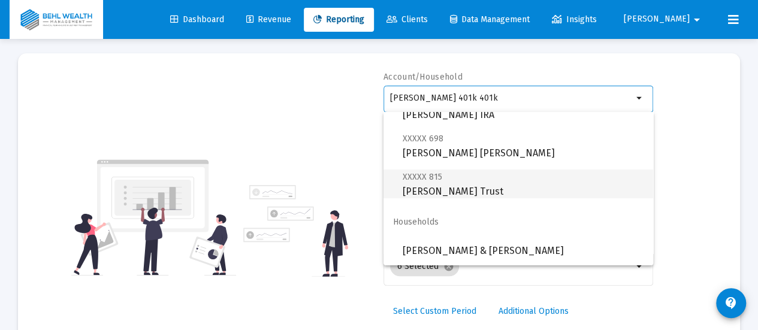
click at [543, 185] on span "XXXXX 815 [PERSON_NAME] Trust" at bounding box center [523, 184] width 241 height 29
type input "[PERSON_NAME] Trust"
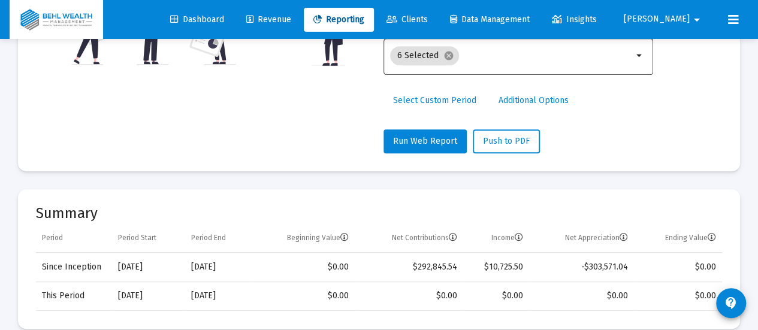
scroll to position [360, 0]
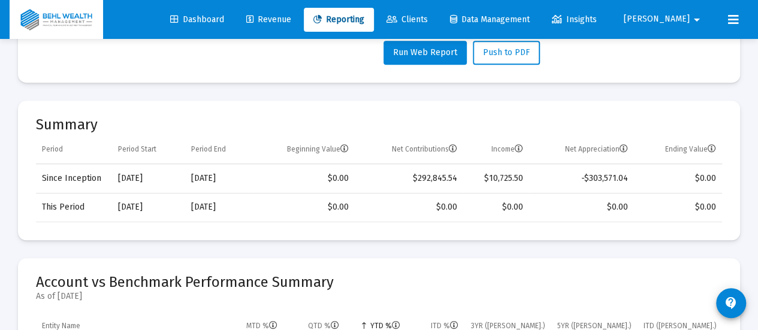
click at [447, 58] on button "Run Web Report" at bounding box center [425, 53] width 83 height 24
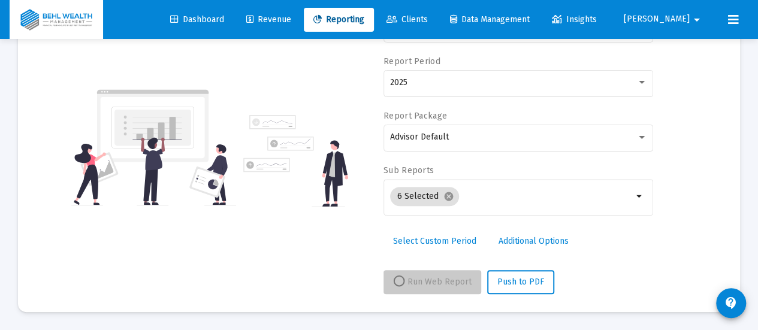
scroll to position [128, 0]
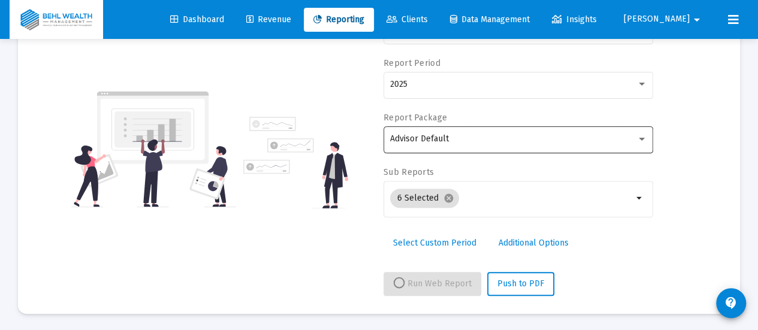
select select "View all"
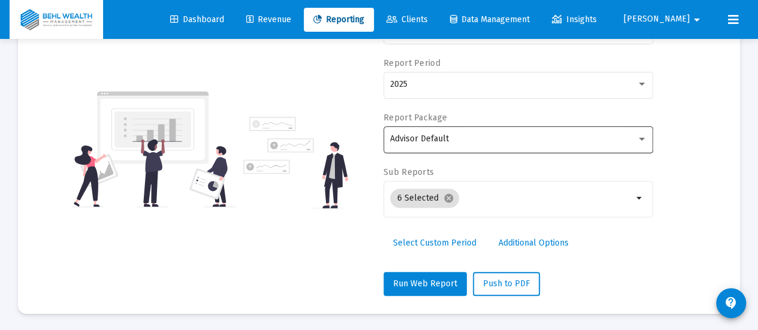
scroll to position [360, 0]
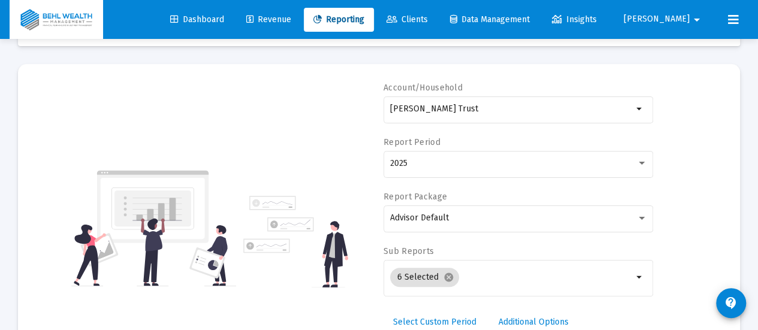
scroll to position [49, 0]
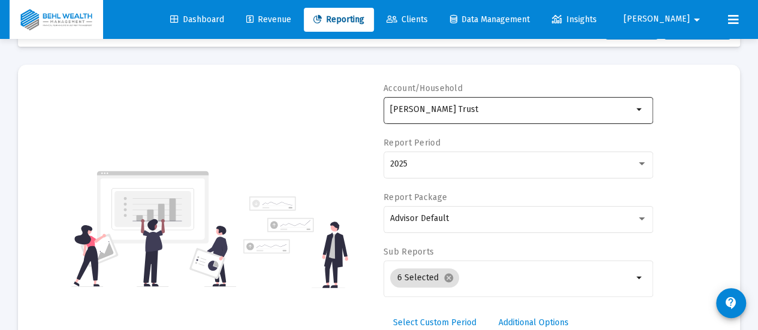
click at [501, 117] on div "[PERSON_NAME] Trust" at bounding box center [511, 109] width 243 height 29
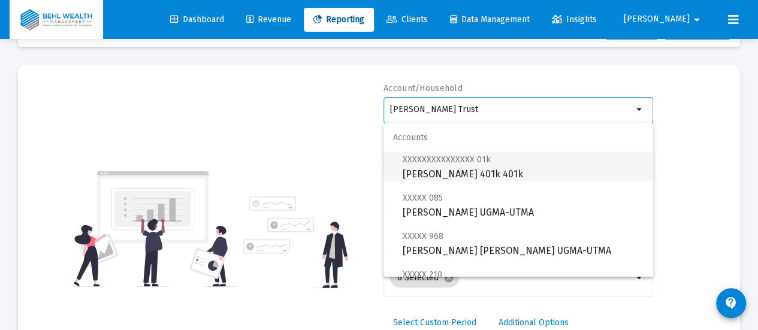
click at [499, 165] on span "XXXXXXXXXXXXXXX 01k [PERSON_NAME] 401k 401k" at bounding box center [523, 166] width 241 height 29
type input "[PERSON_NAME] 401k 401k"
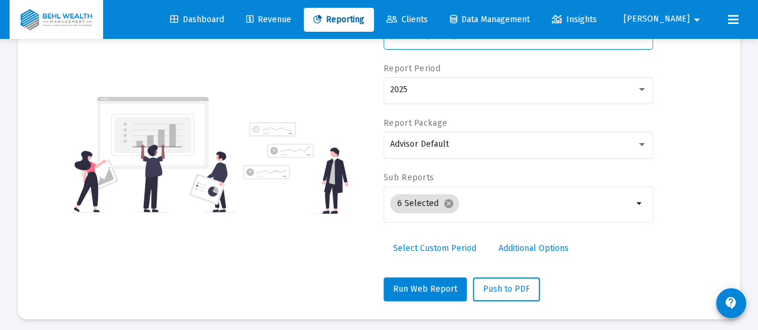
scroll to position [124, 0]
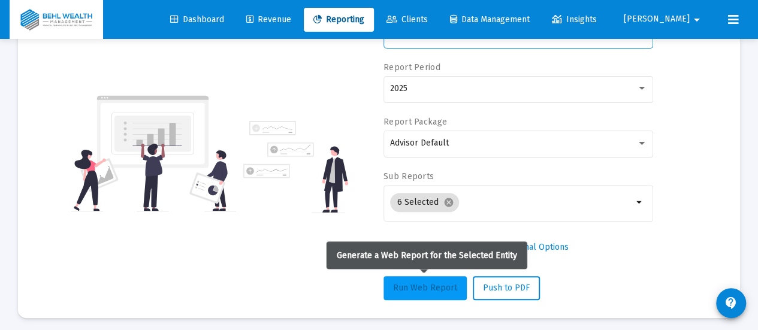
click at [409, 292] on button "Run Web Report" at bounding box center [425, 288] width 83 height 24
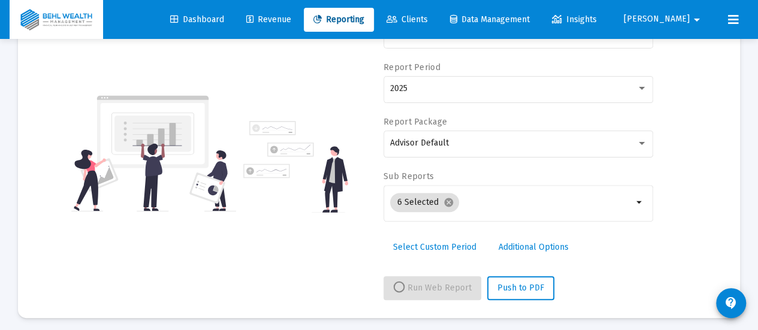
scroll to position [128, 0]
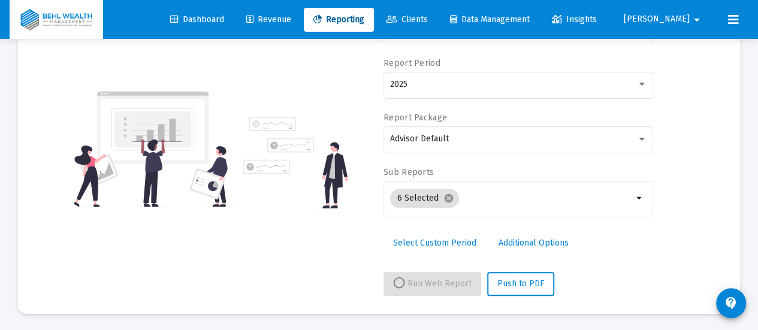
select select "View all"
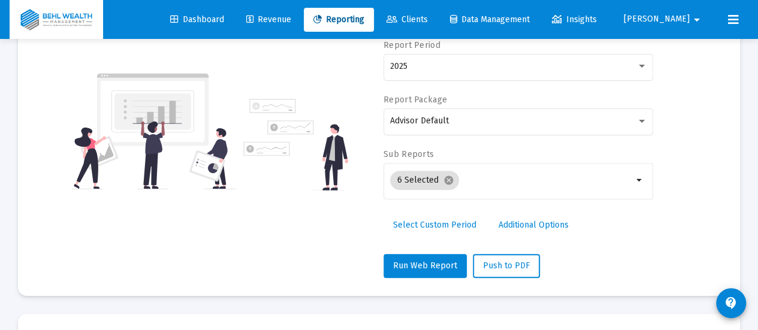
scroll to position [81, 0]
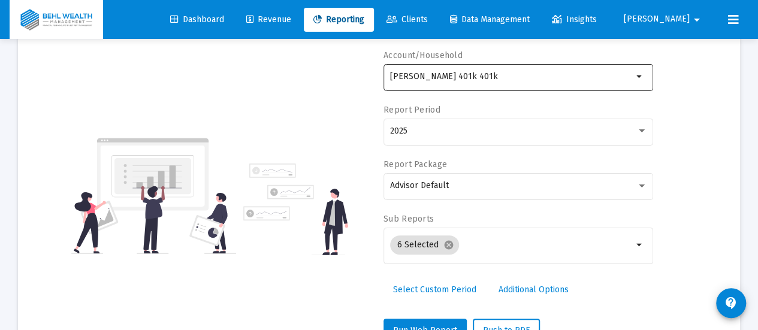
click at [566, 67] on div "[PERSON_NAME] 401k 401k" at bounding box center [511, 76] width 243 height 29
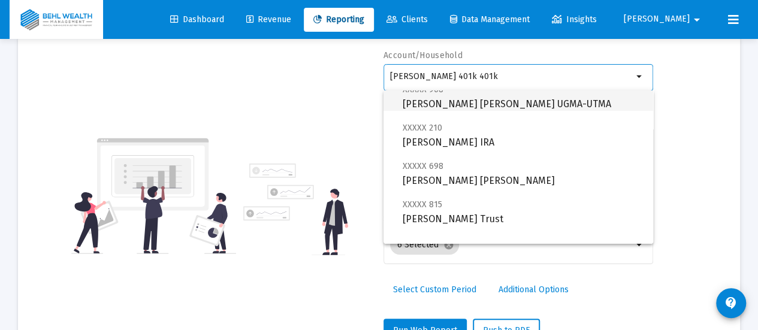
scroll to position [163, 0]
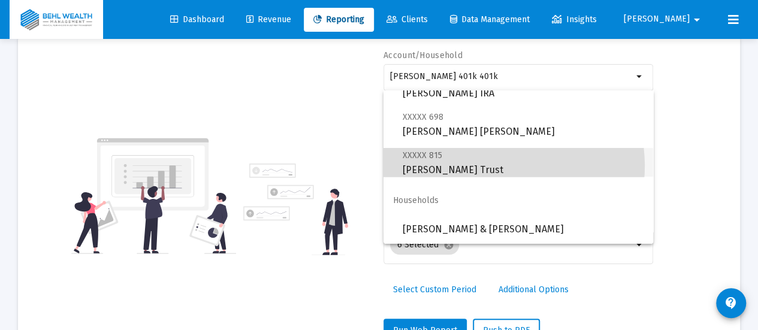
click at [488, 166] on span "XXXXX 815 [PERSON_NAME] Trust" at bounding box center [523, 162] width 241 height 29
type input "[PERSON_NAME] Trust"
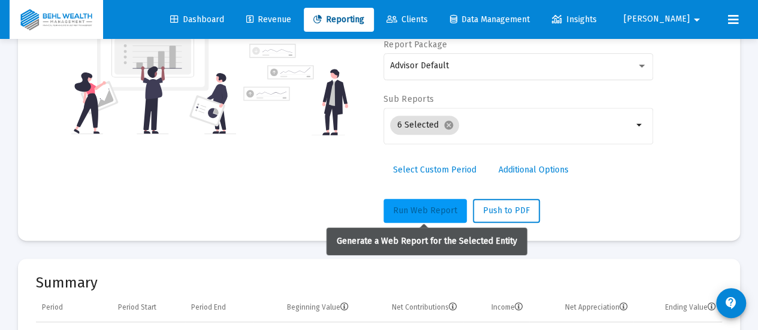
click at [417, 206] on span "Run Web Report" at bounding box center [425, 211] width 64 height 10
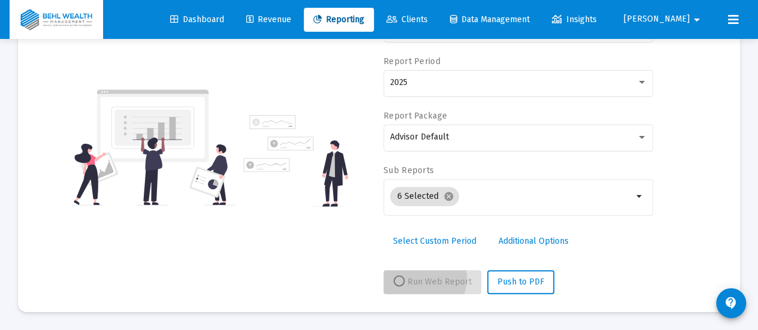
scroll to position [128, 0]
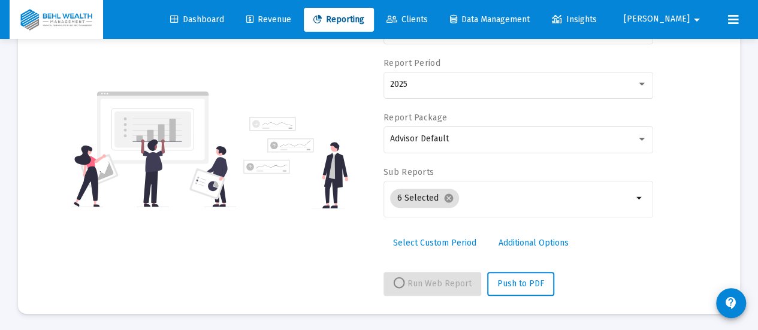
select select "View all"
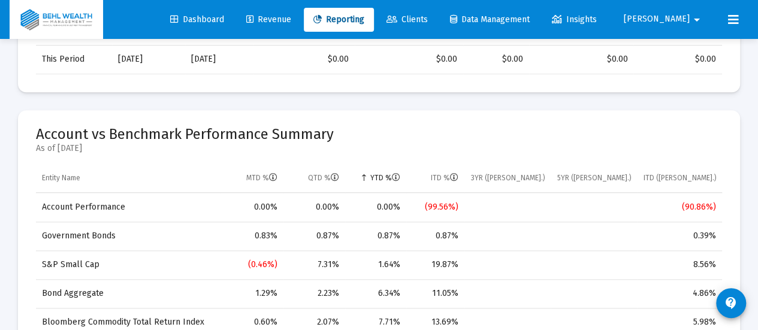
scroll to position [561, 0]
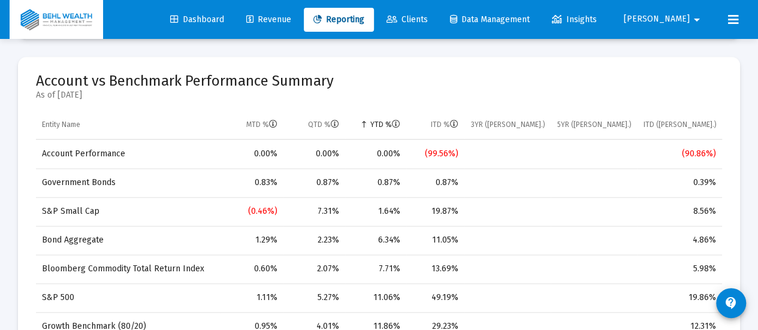
drag, startPoint x: 474, startPoint y: 146, endPoint x: 428, endPoint y: 155, distance: 46.5
click at [431, 155] on tr "Account Performance 0.00% 0.00% 0.00% (99.56%) (90.86%)" at bounding box center [379, 154] width 686 height 29
drag, startPoint x: 436, startPoint y: 155, endPoint x: 447, endPoint y: 152, distance: 11.4
click at [447, 152] on div "(99.56%)" at bounding box center [435, 154] width 47 height 12
click at [576, 70] on mat-card "Account vs Benchmark Performance Summary As of [DATE] Entity Name MTD % QTD % Y…" at bounding box center [379, 237] width 722 height 360
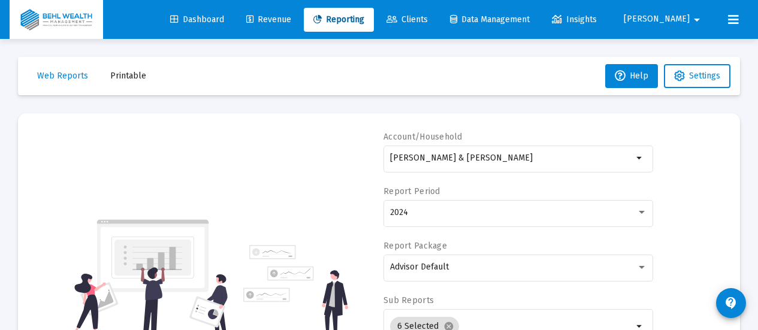
select select "View 1 year"
